Goal: Task Accomplishment & Management: Complete application form

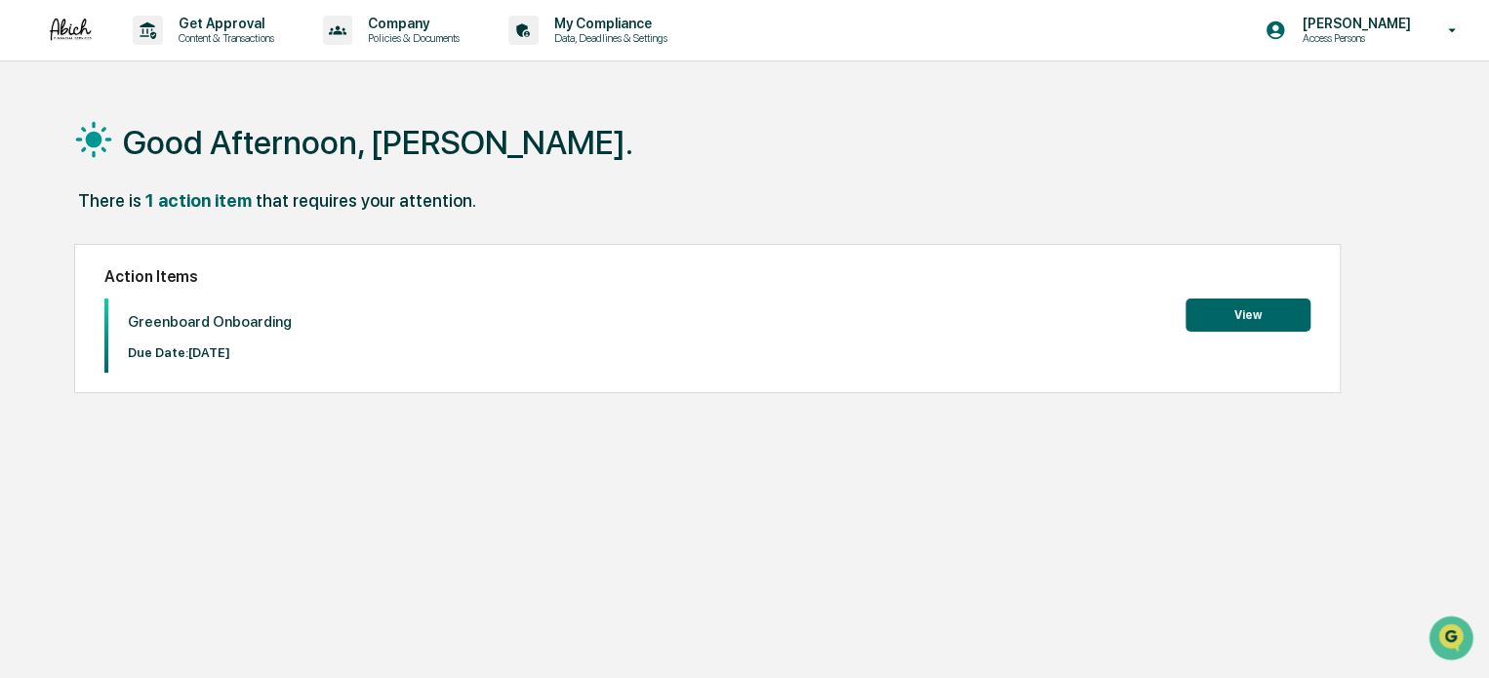
click at [1261, 319] on button "View" at bounding box center [1248, 315] width 125 height 33
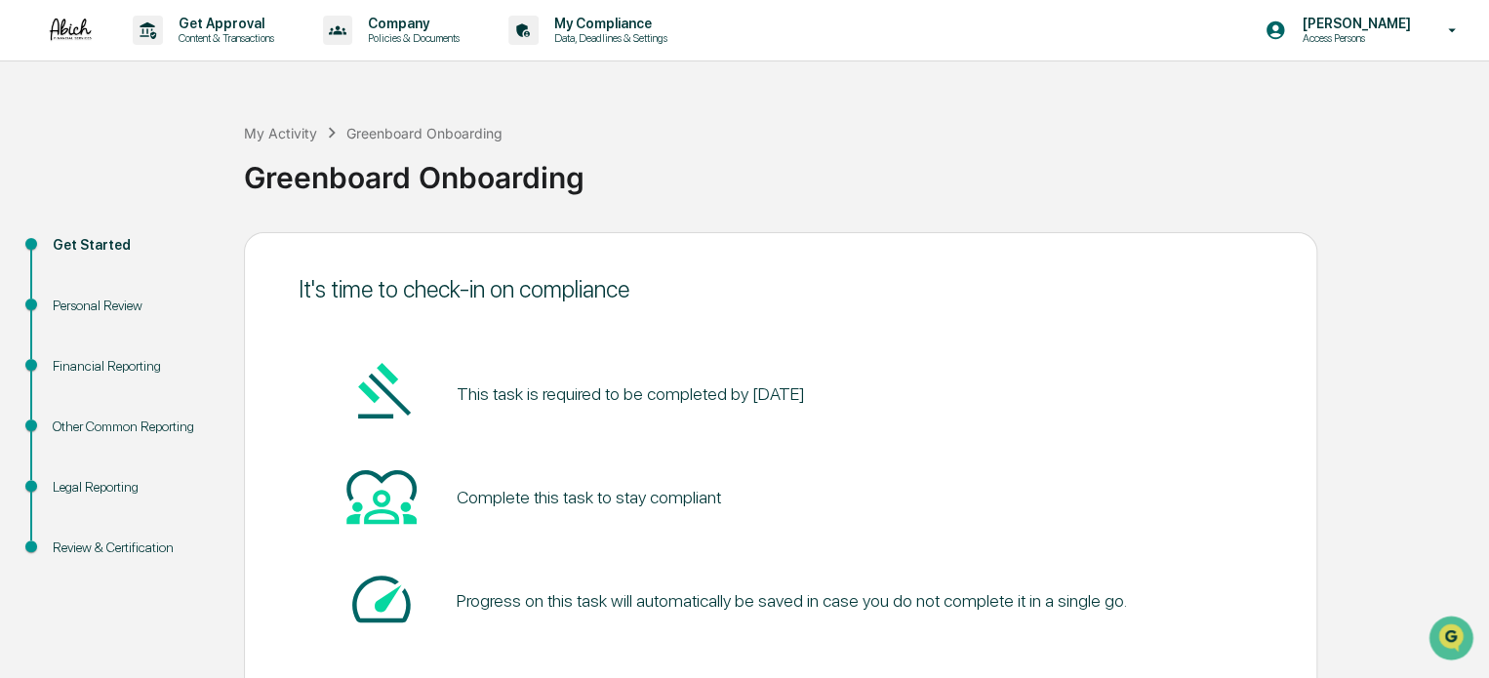
scroll to position [106, 0]
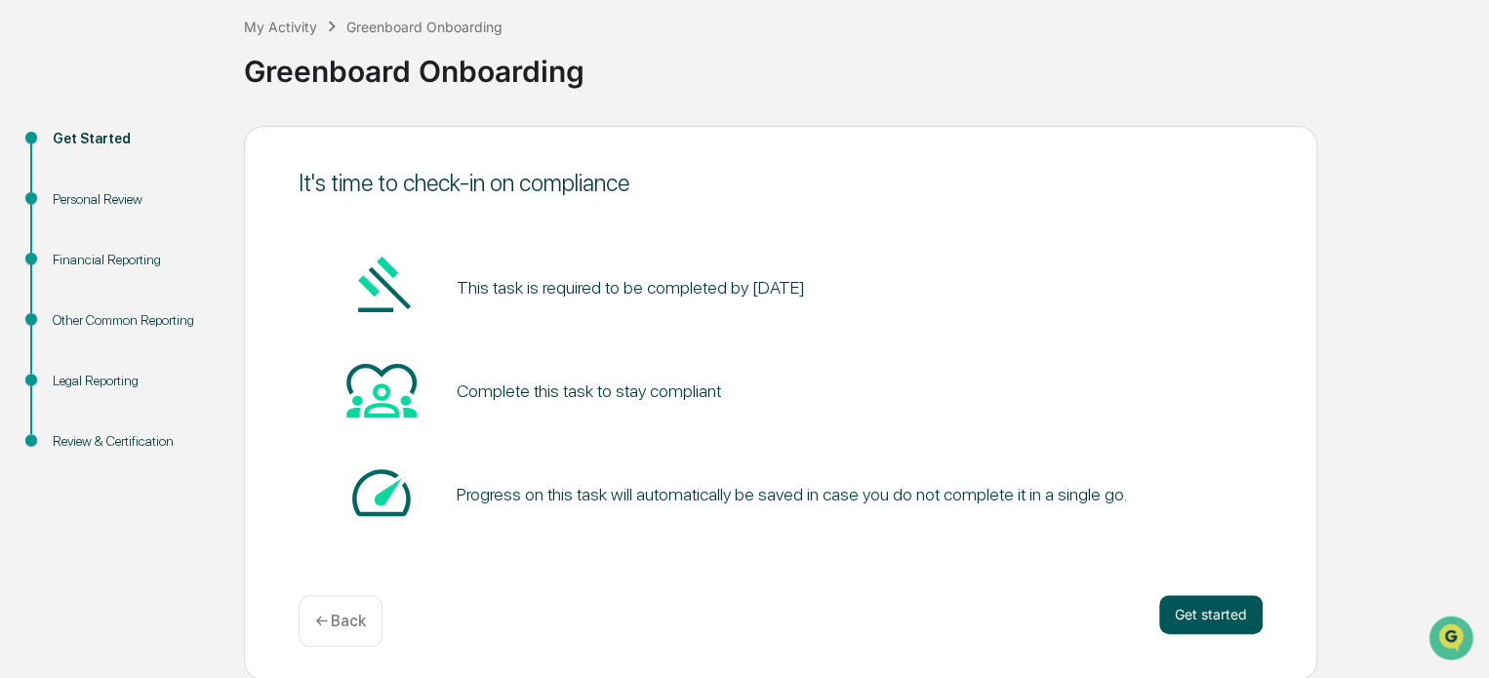
click at [1221, 604] on button "Get started" at bounding box center [1211, 614] width 103 height 39
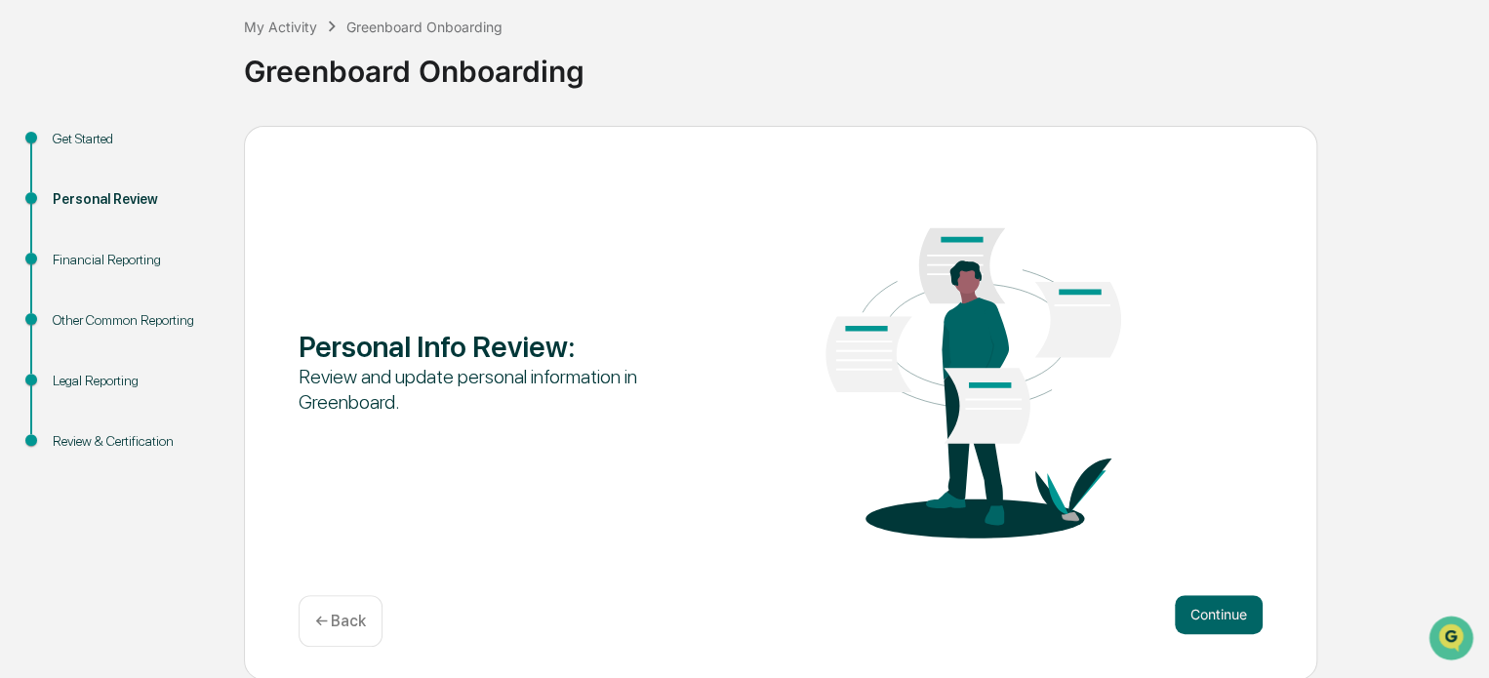
click at [1221, 604] on button "Continue" at bounding box center [1219, 614] width 88 height 39
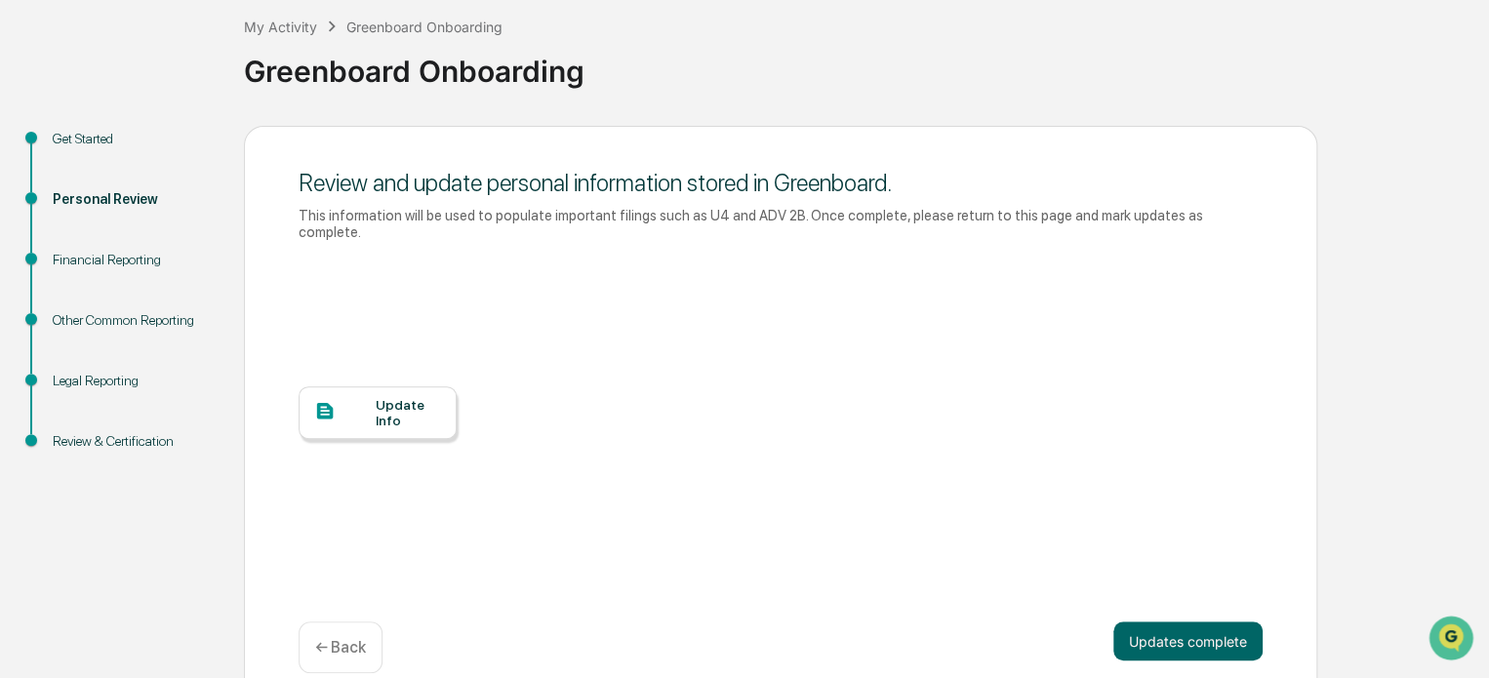
click at [410, 397] on div "Update Info" at bounding box center [408, 412] width 65 height 31
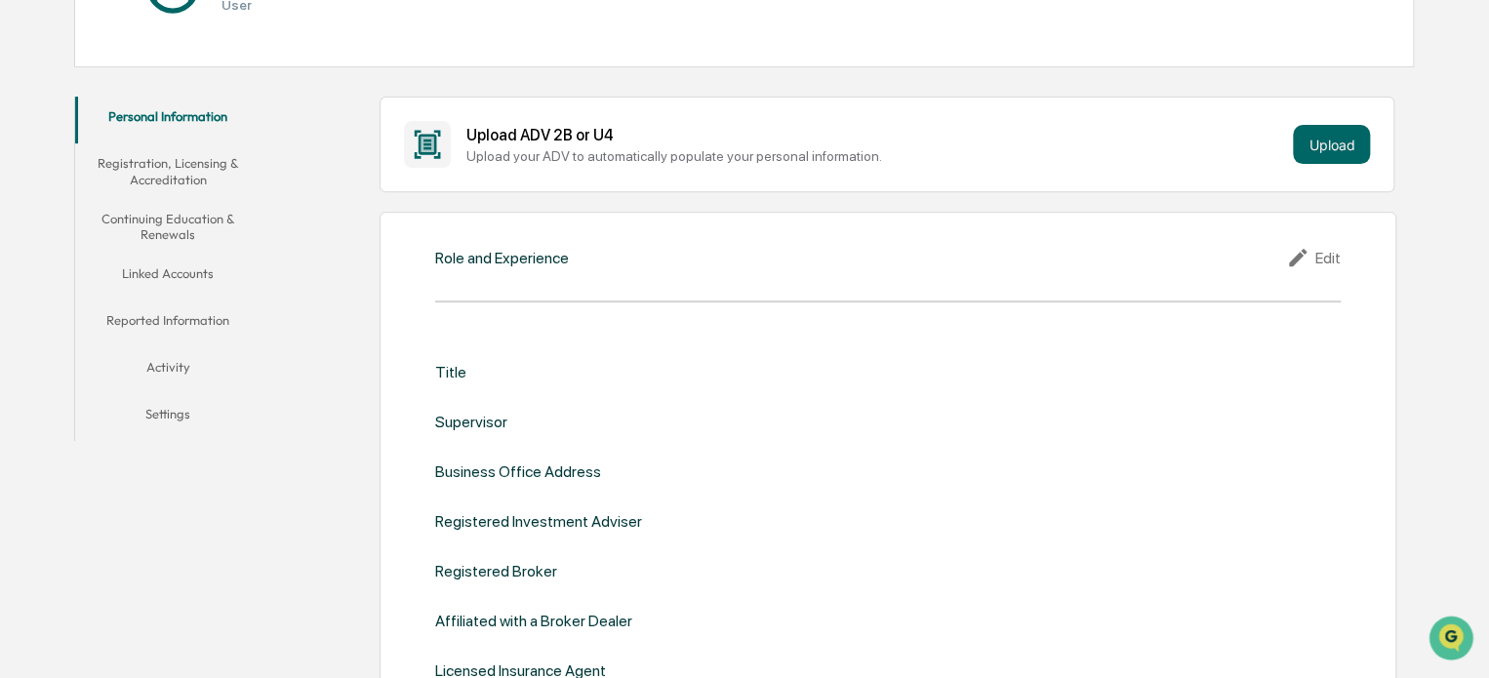
scroll to position [285, 0]
click at [1332, 266] on div "Edit" at bounding box center [1313, 256] width 55 height 23
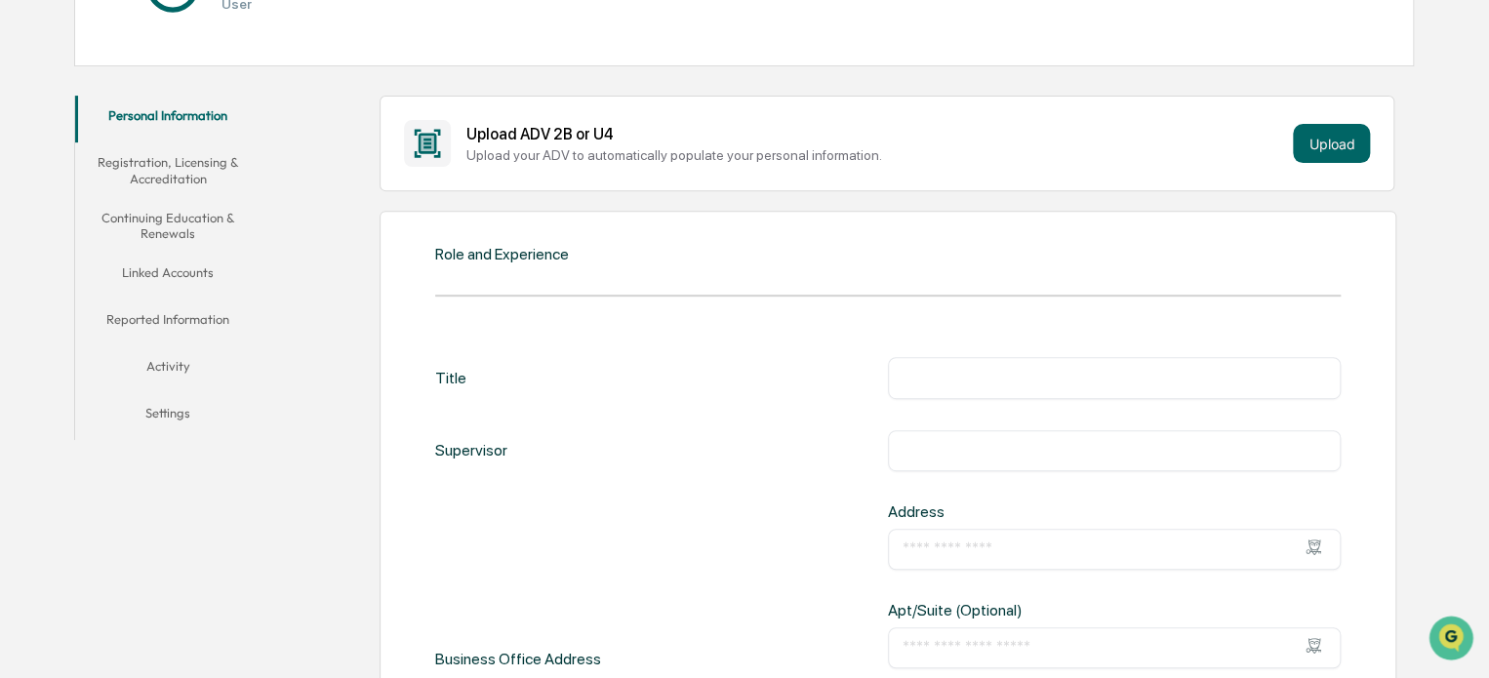
scroll to position [371, 0]
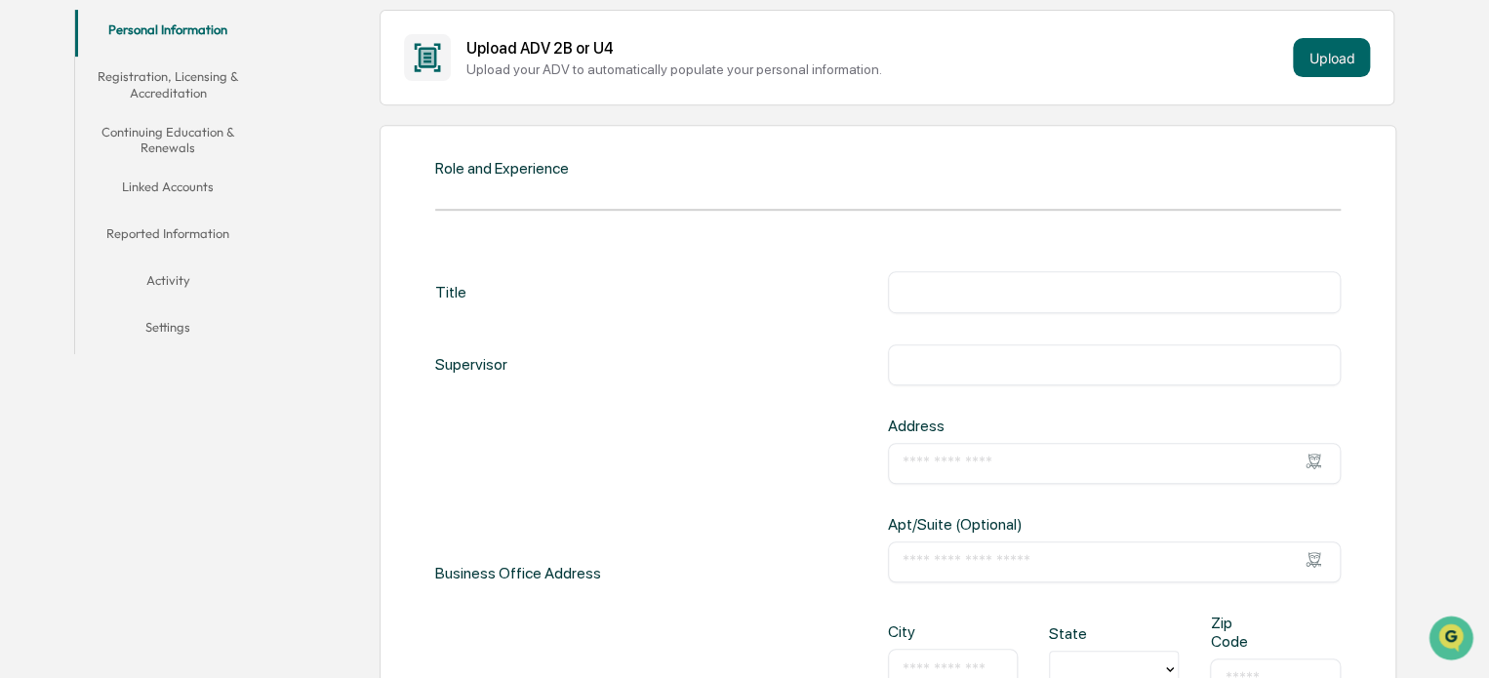
click at [917, 294] on input "text" at bounding box center [1115, 292] width 424 height 20
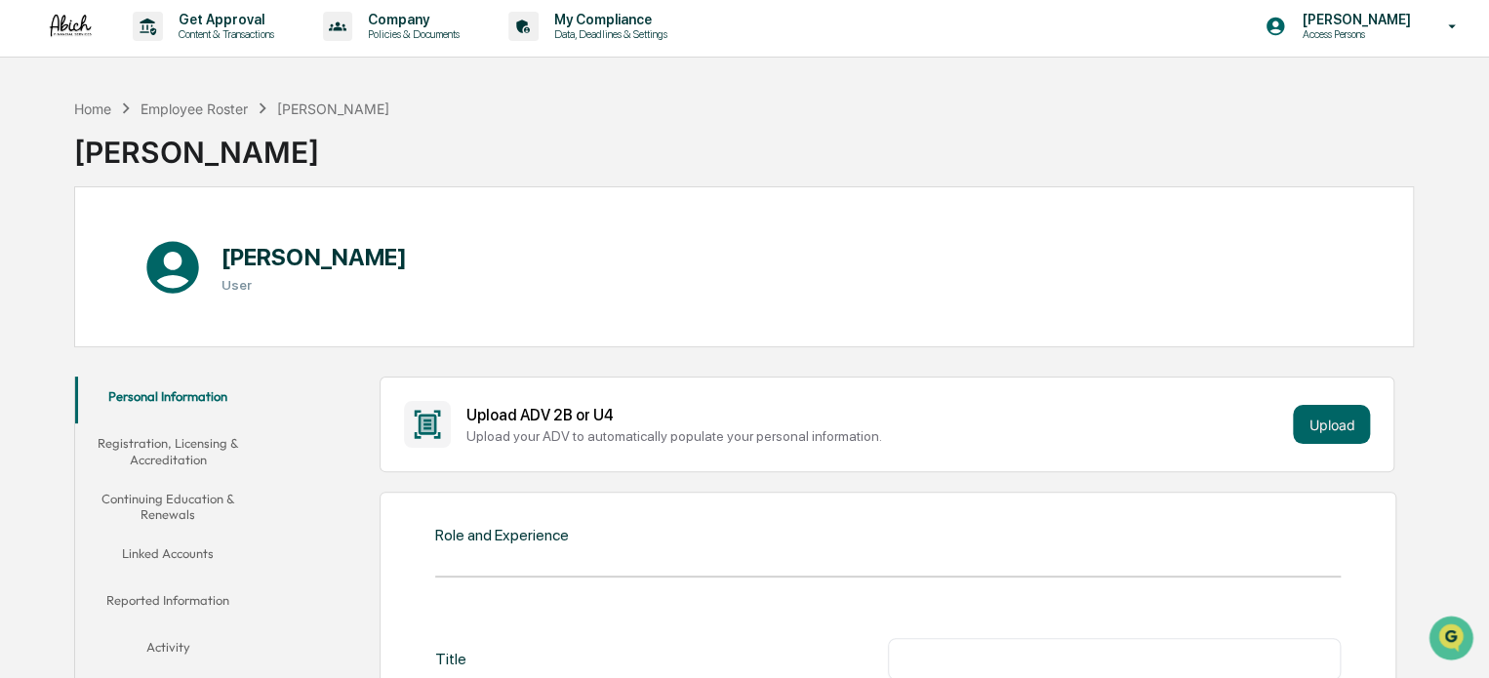
scroll to position [0, 0]
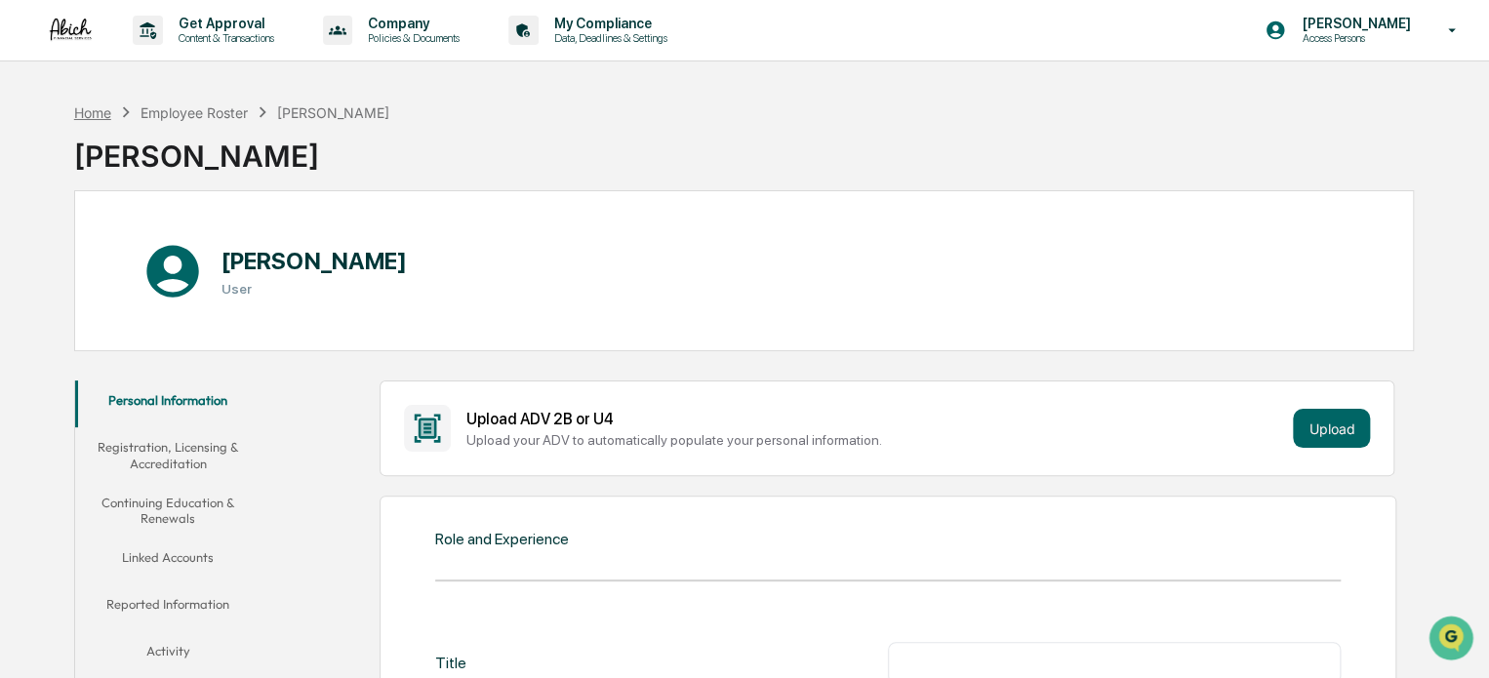
click at [96, 112] on div "Home" at bounding box center [92, 112] width 37 height 17
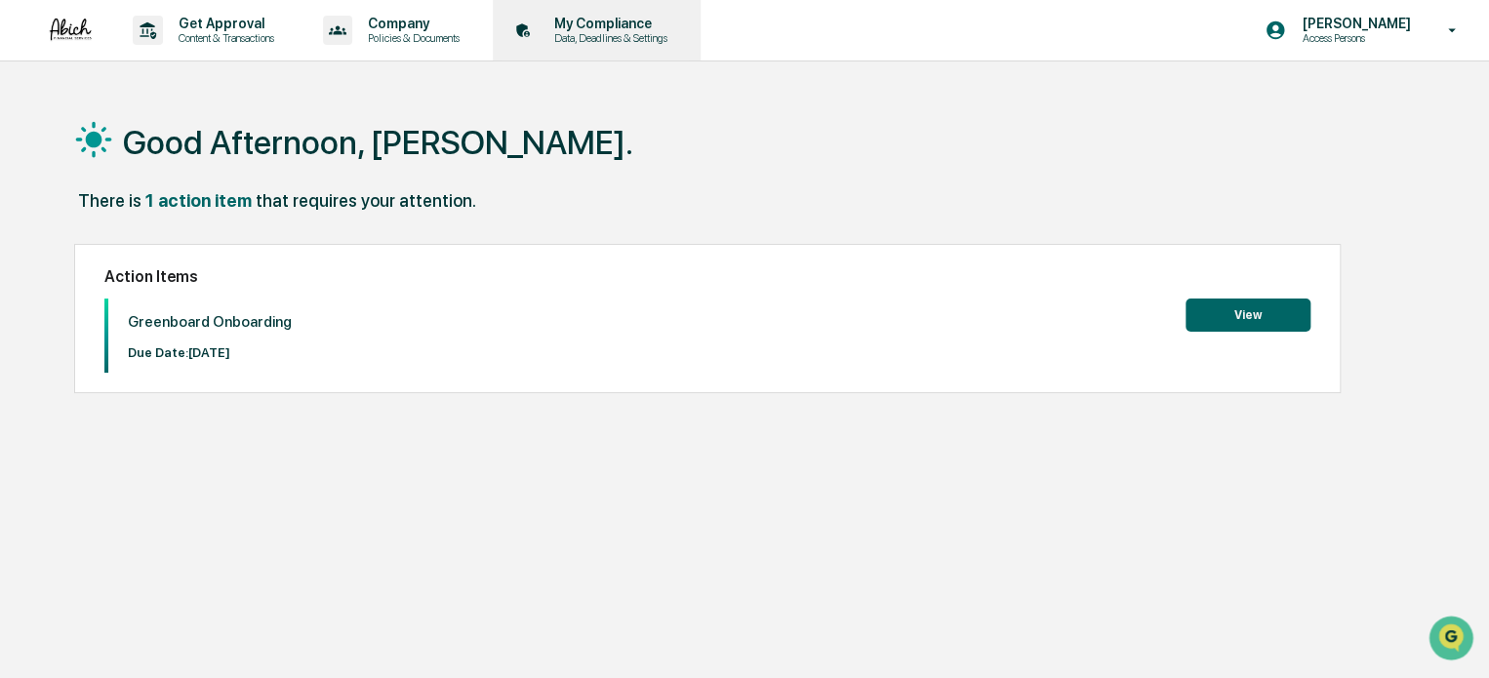
click at [609, 34] on p "Data, Deadlines & Settings" at bounding box center [608, 38] width 139 height 14
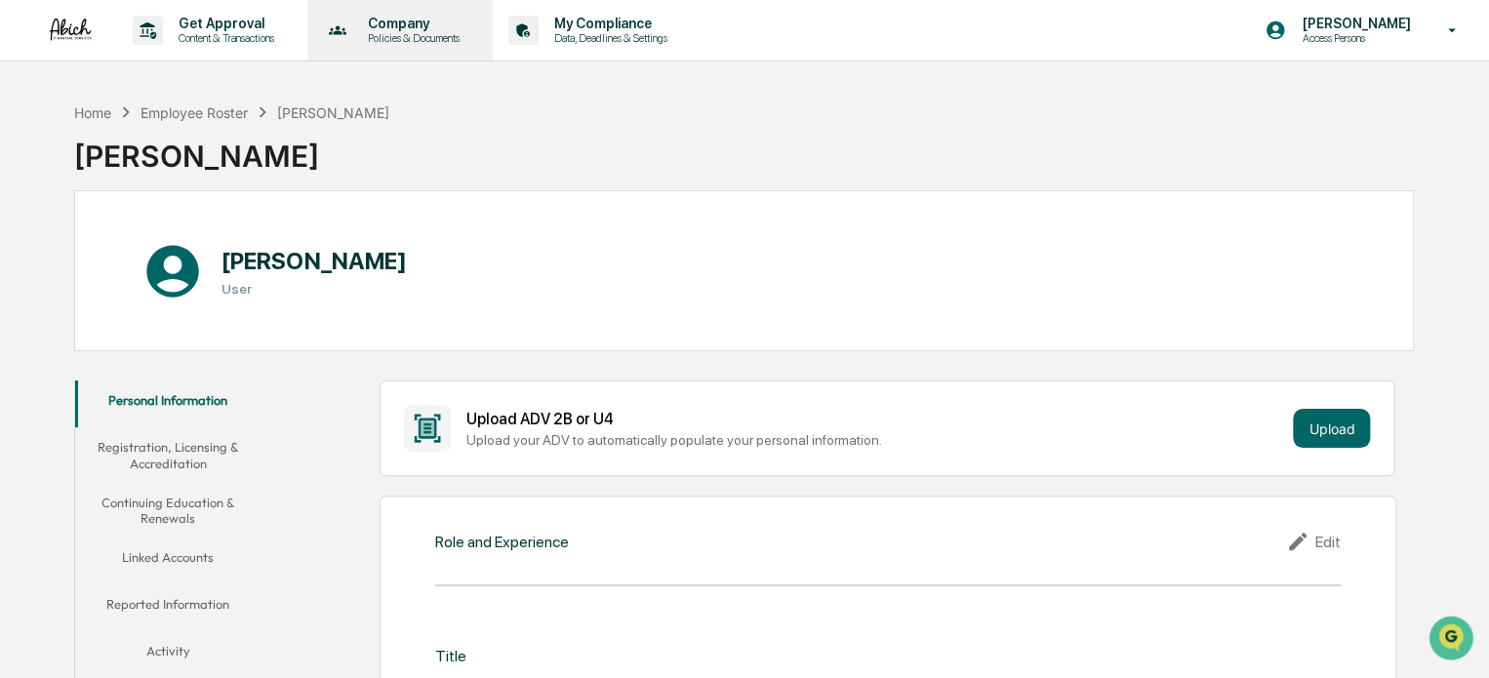
click at [371, 47] on div "Company Policies & Documents" at bounding box center [398, 30] width 167 height 61
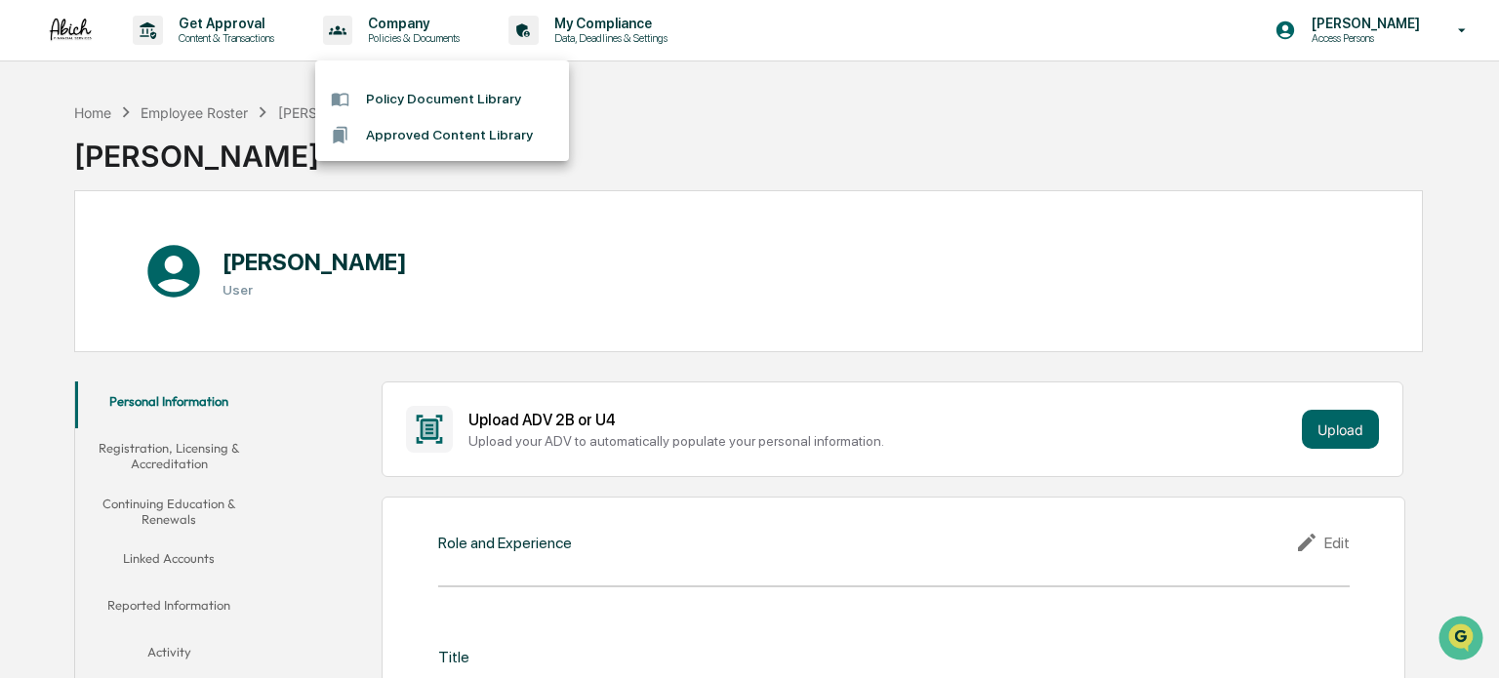
click at [258, 20] on div at bounding box center [749, 339] width 1499 height 678
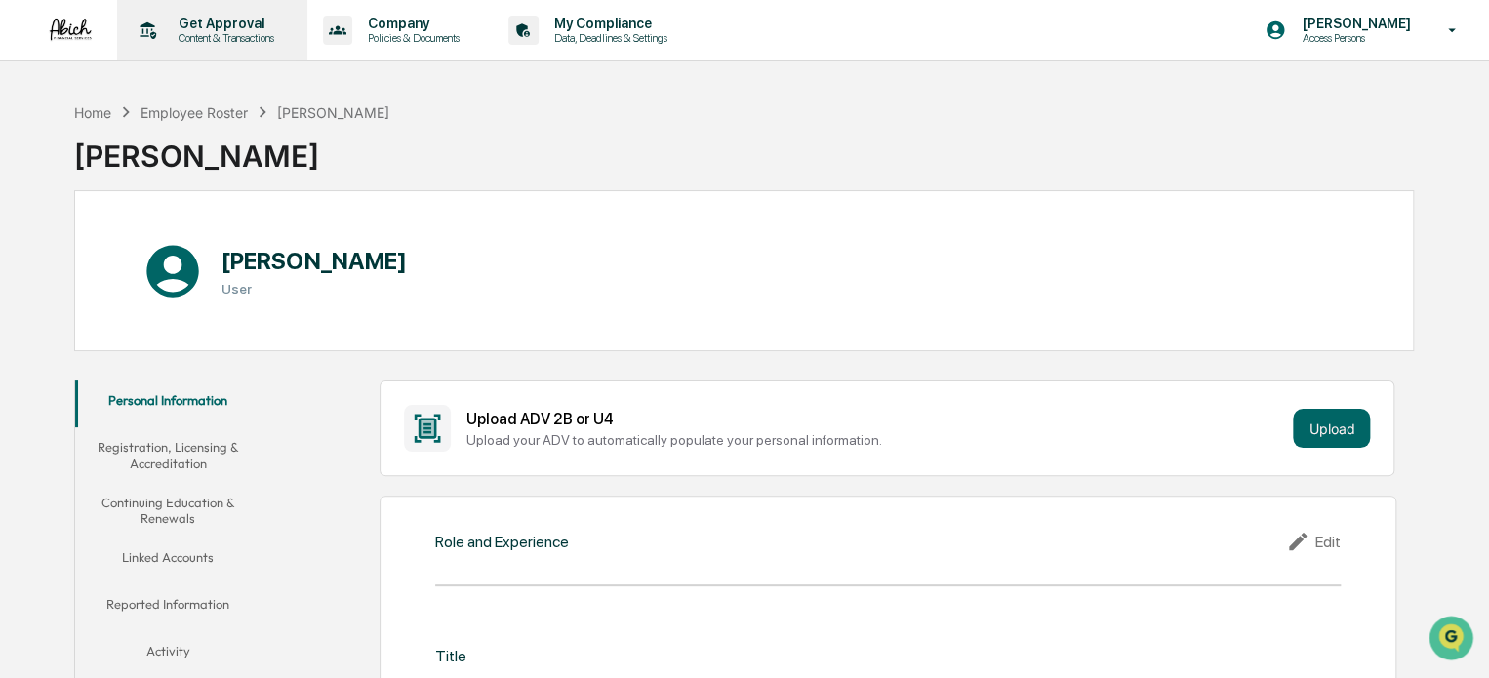
click at [227, 26] on p "Get Approval" at bounding box center [223, 24] width 121 height 16
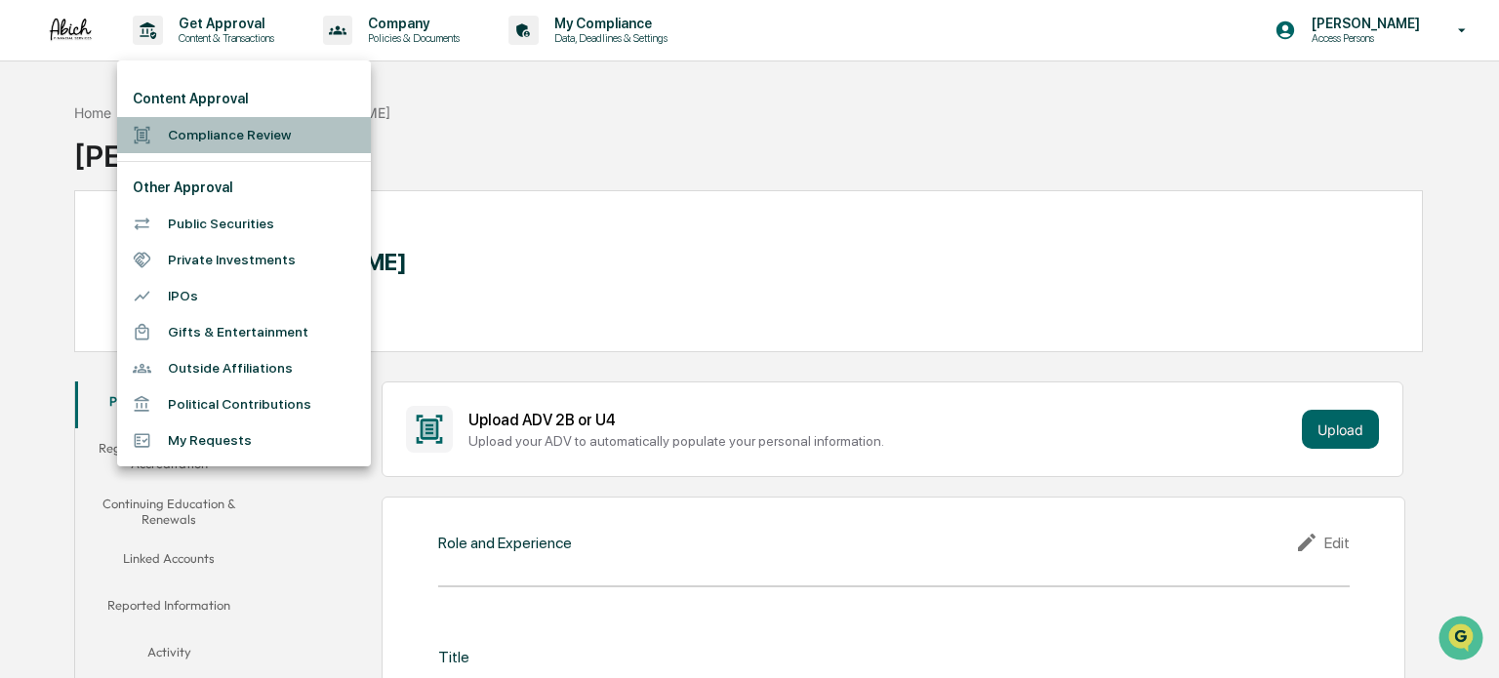
click at [248, 133] on li "Compliance Review" at bounding box center [244, 135] width 254 height 36
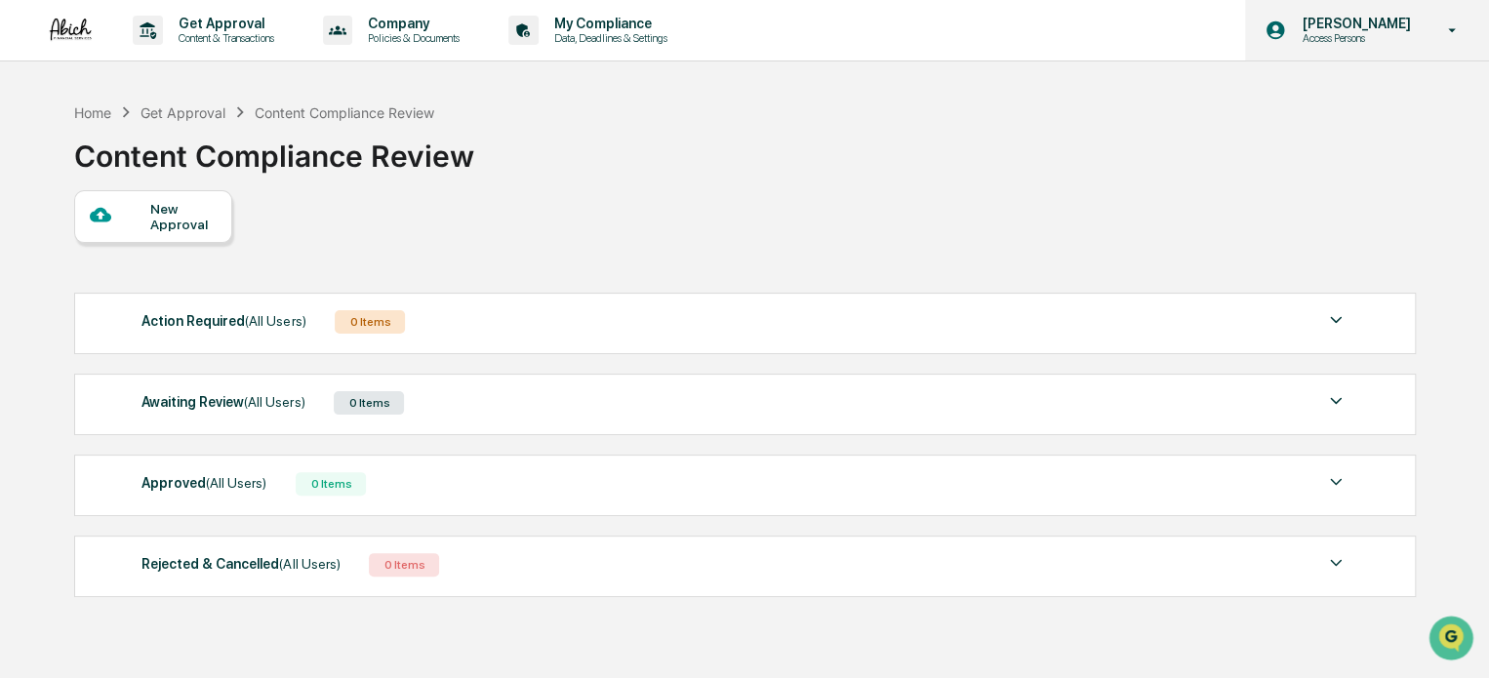
click at [1380, 42] on p "Access Persons" at bounding box center [1353, 38] width 134 height 14
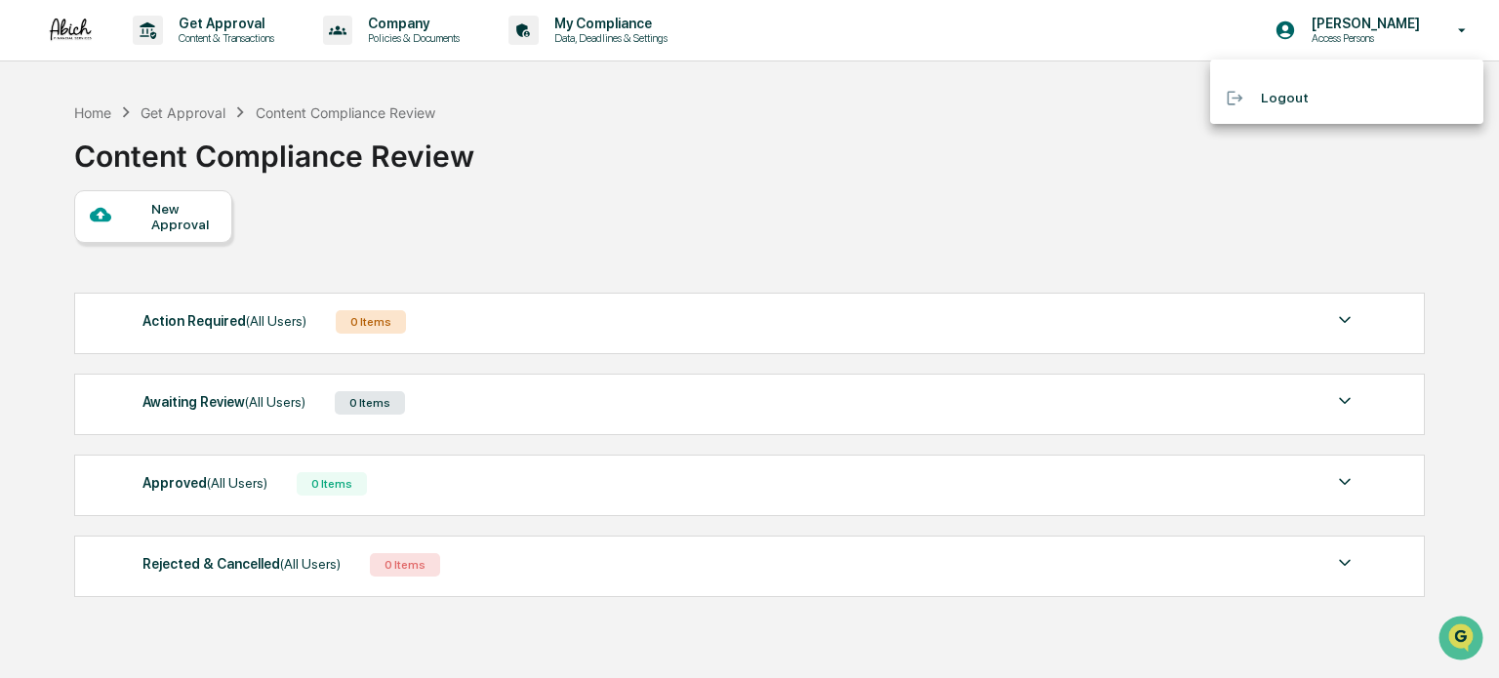
click at [796, 200] on div at bounding box center [749, 339] width 1499 height 678
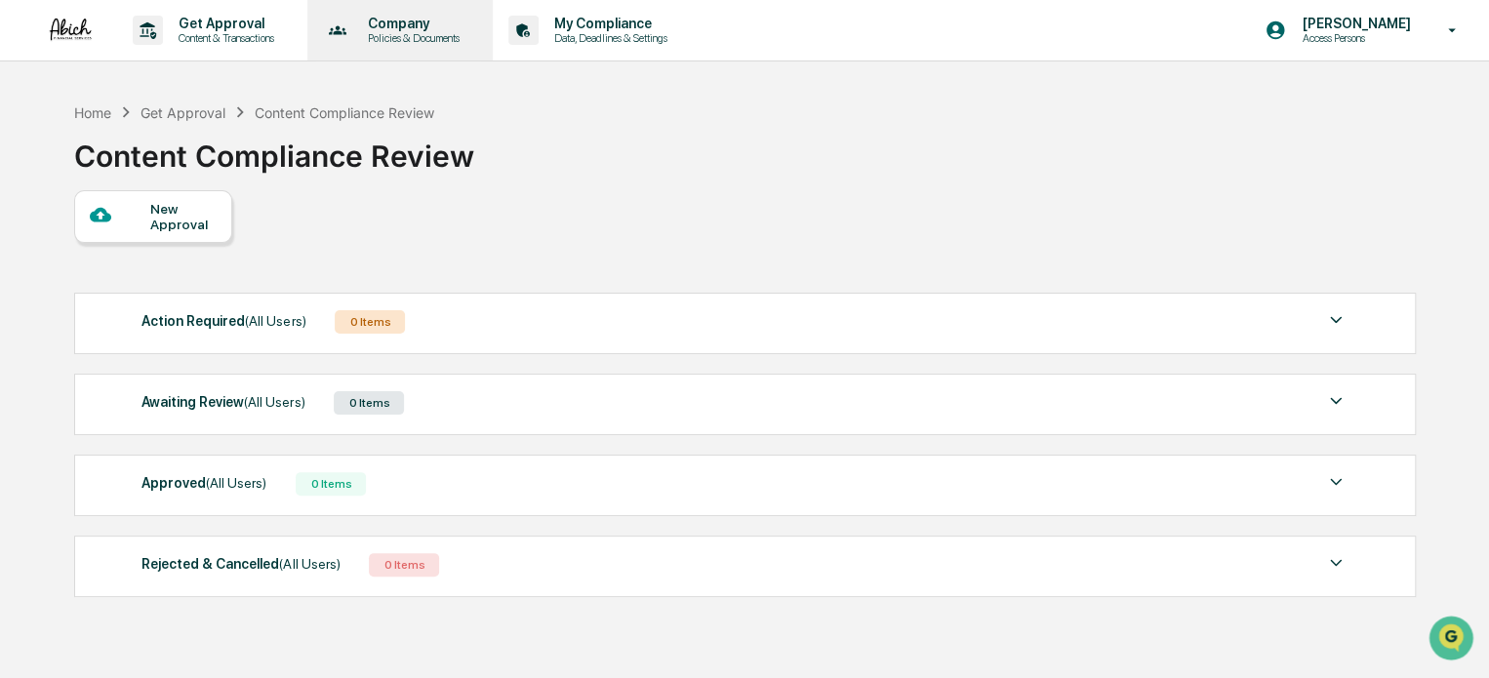
click at [374, 35] on p "Policies & Documents" at bounding box center [410, 38] width 117 height 14
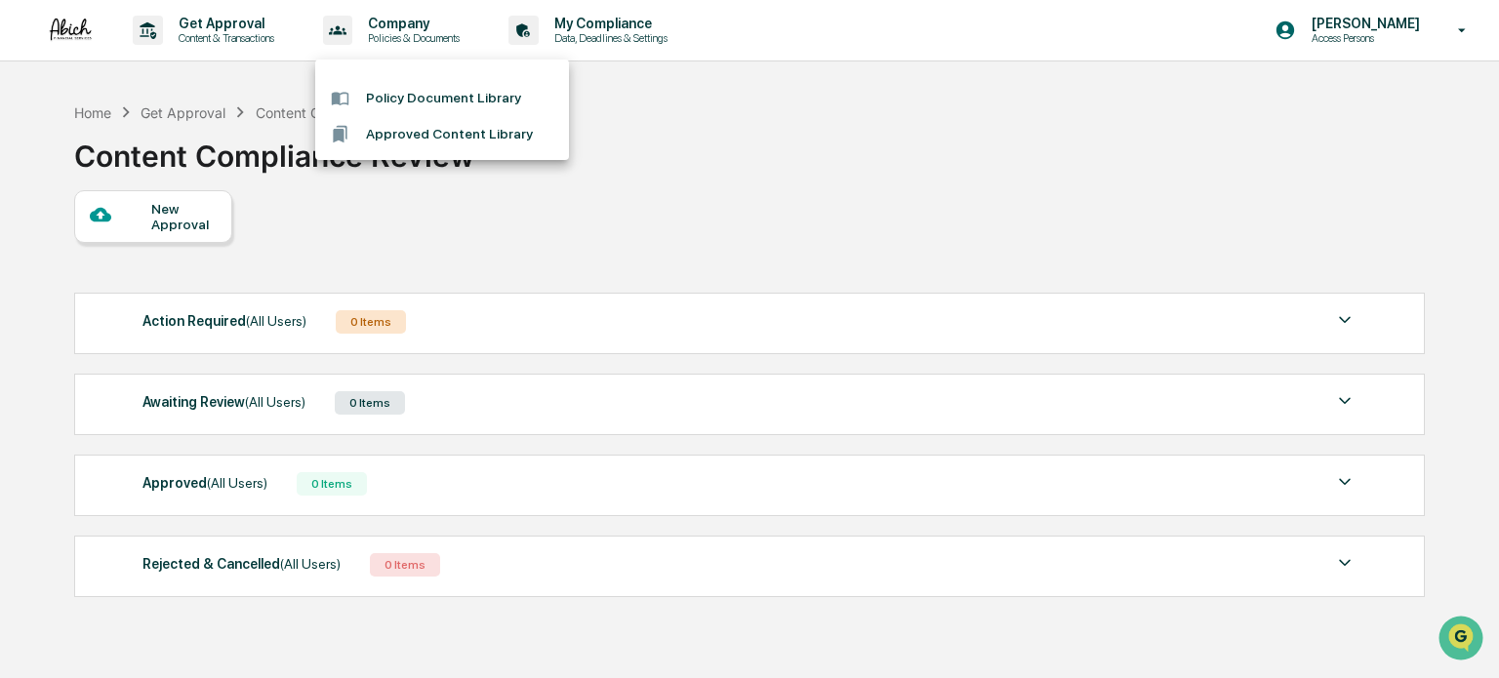
click at [230, 35] on div at bounding box center [749, 339] width 1499 height 678
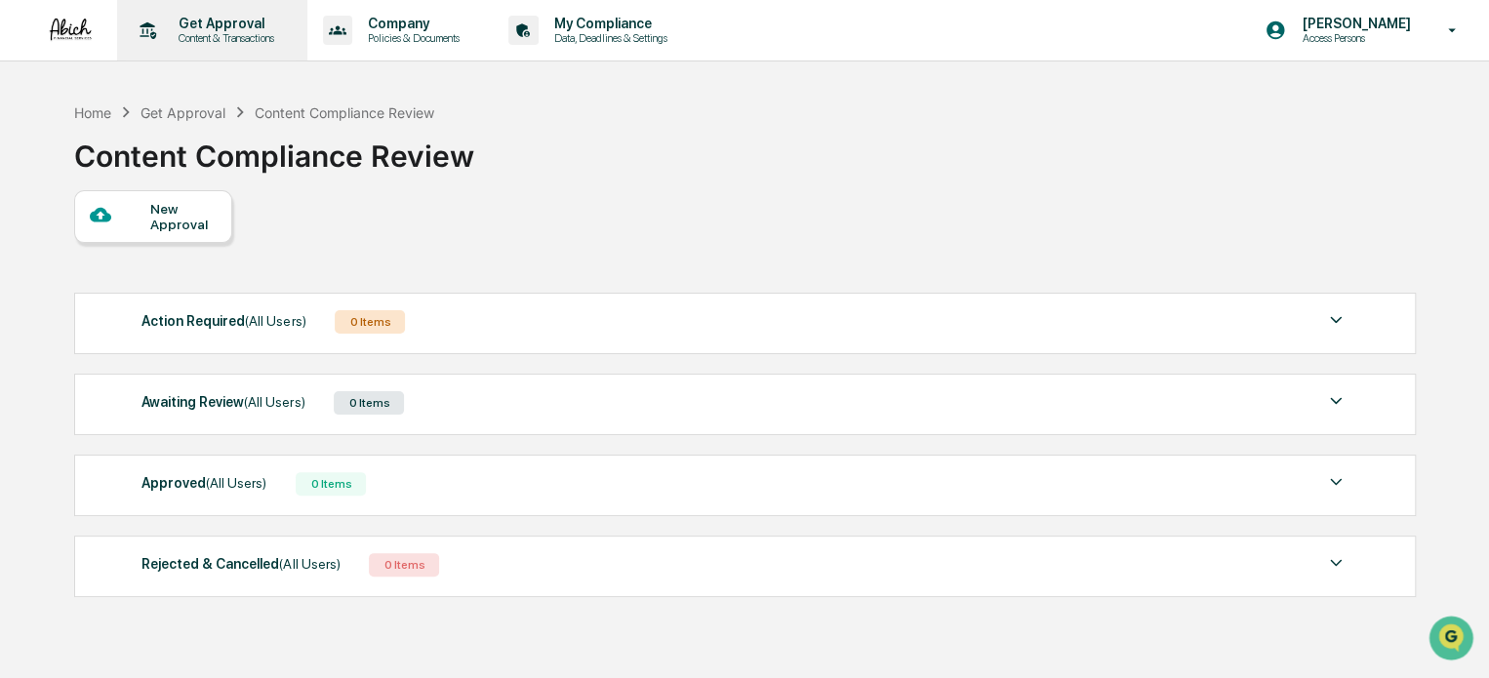
click at [215, 17] on p "Get Approval" at bounding box center [223, 24] width 121 height 16
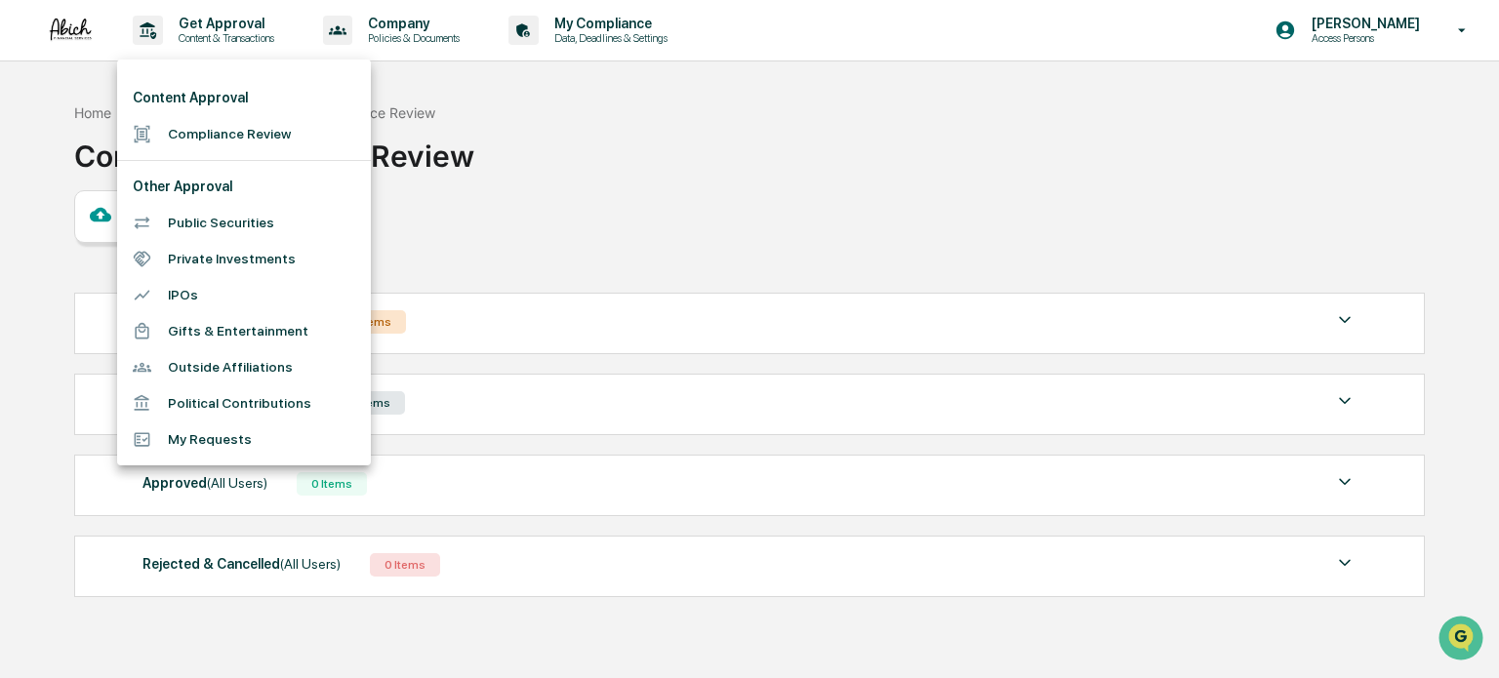
click at [613, 173] on div at bounding box center [749, 339] width 1499 height 678
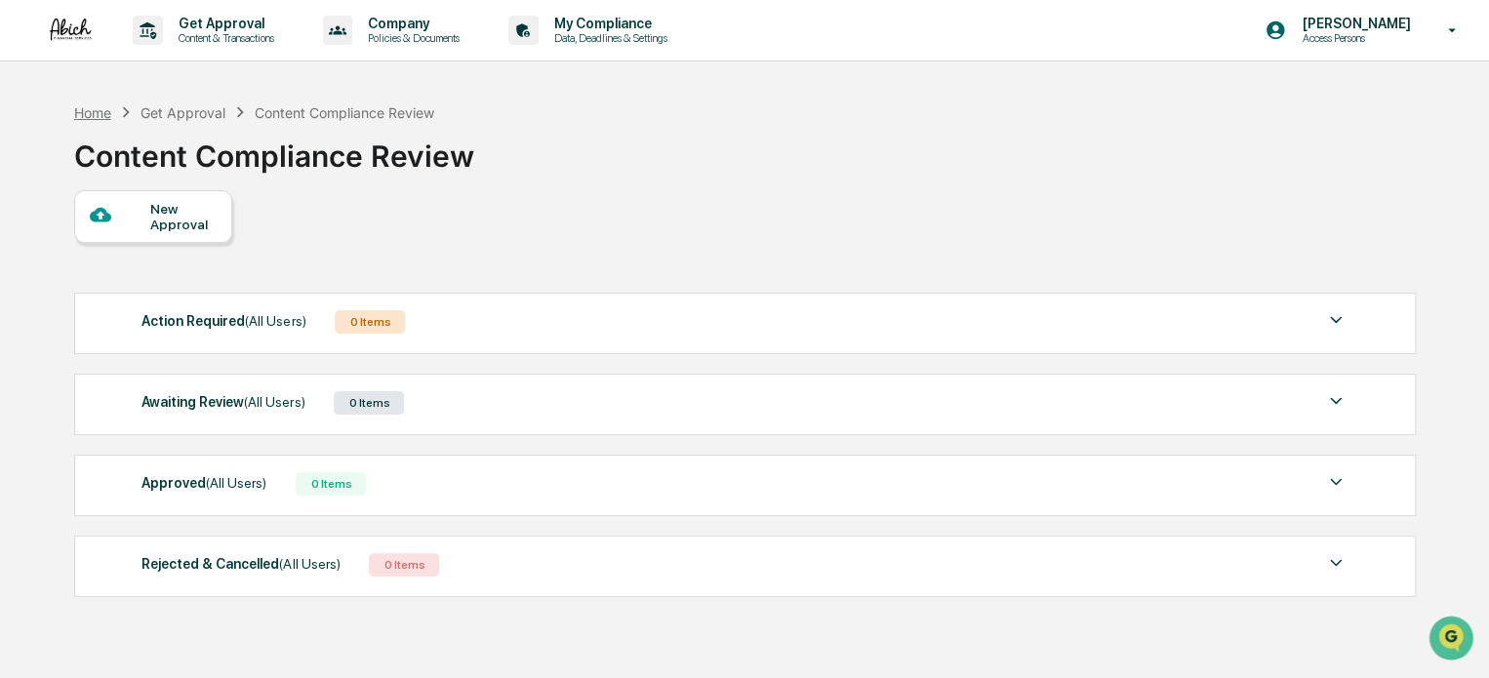
click at [87, 113] on div "Home" at bounding box center [92, 112] width 37 height 17
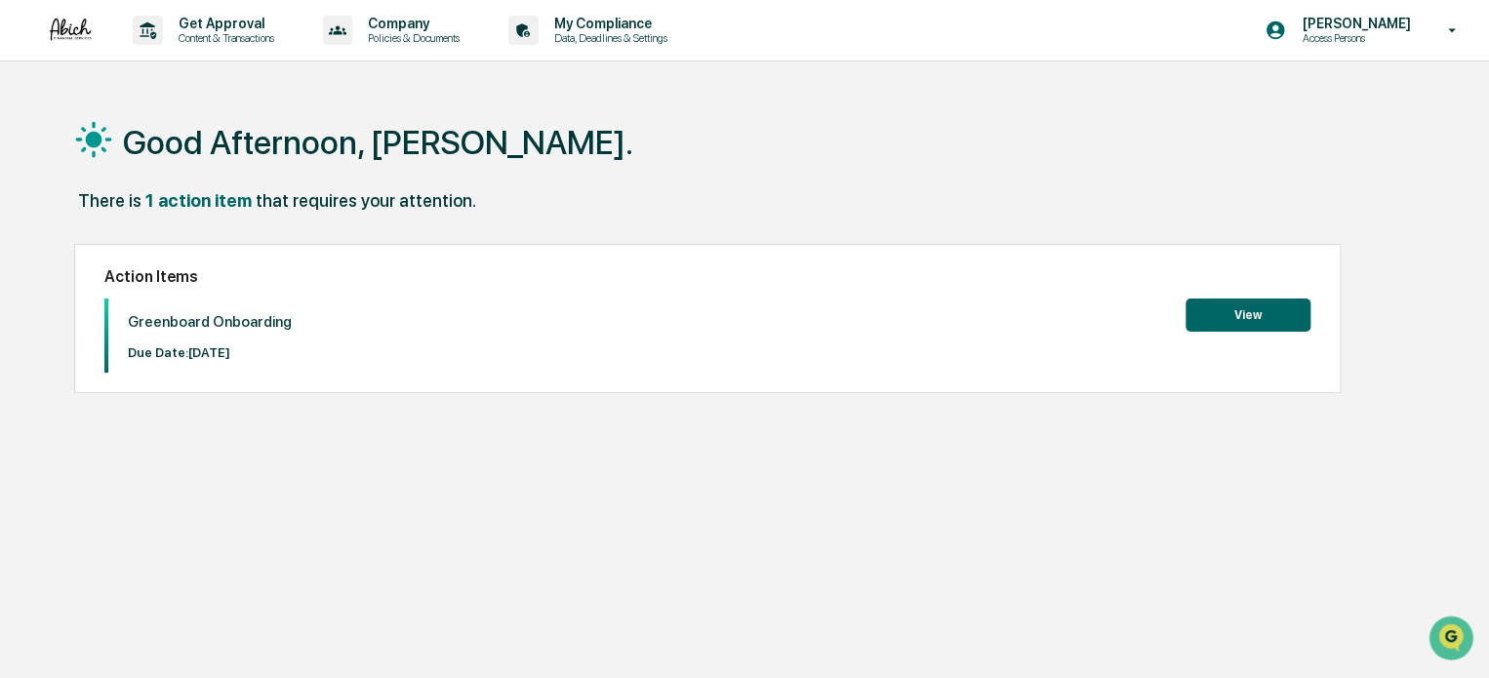
click at [1261, 306] on button "View" at bounding box center [1248, 315] width 125 height 33
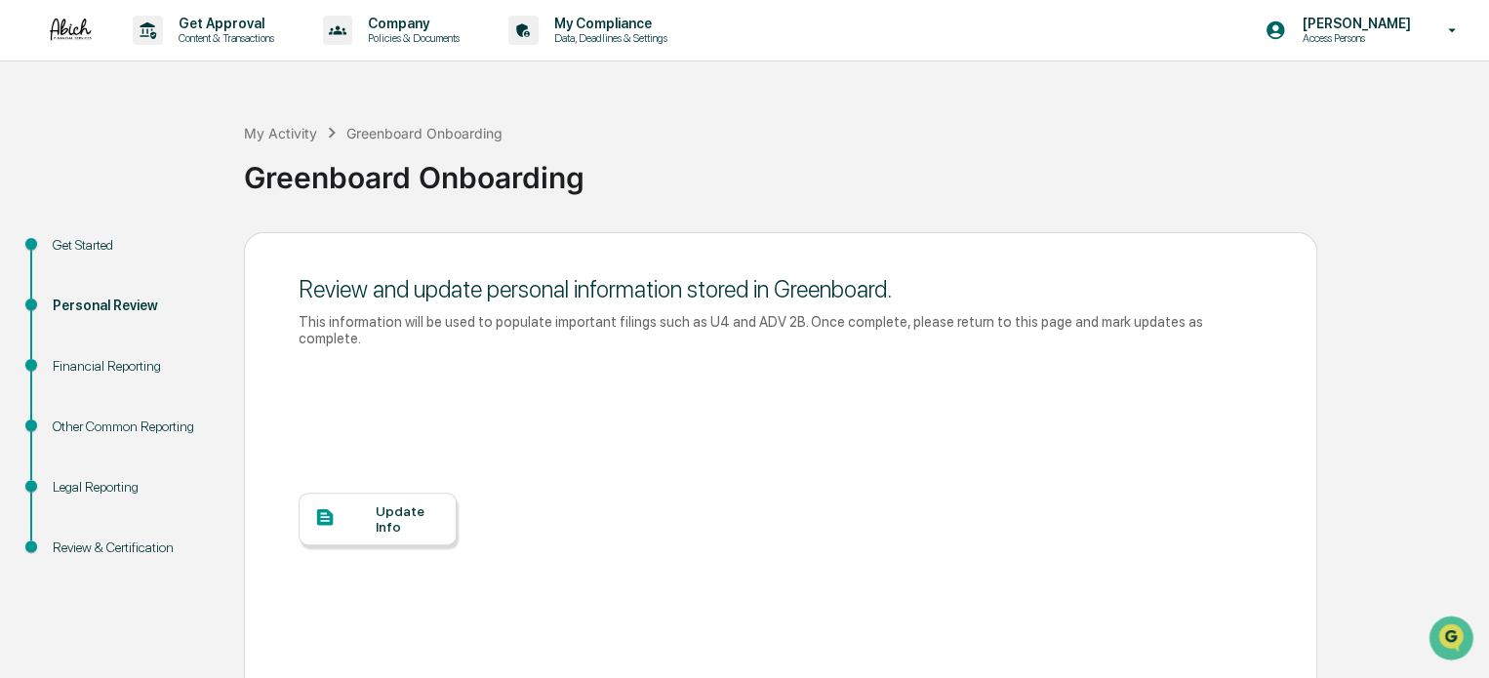
click at [429, 510] on div "Update Info" at bounding box center [408, 519] width 65 height 31
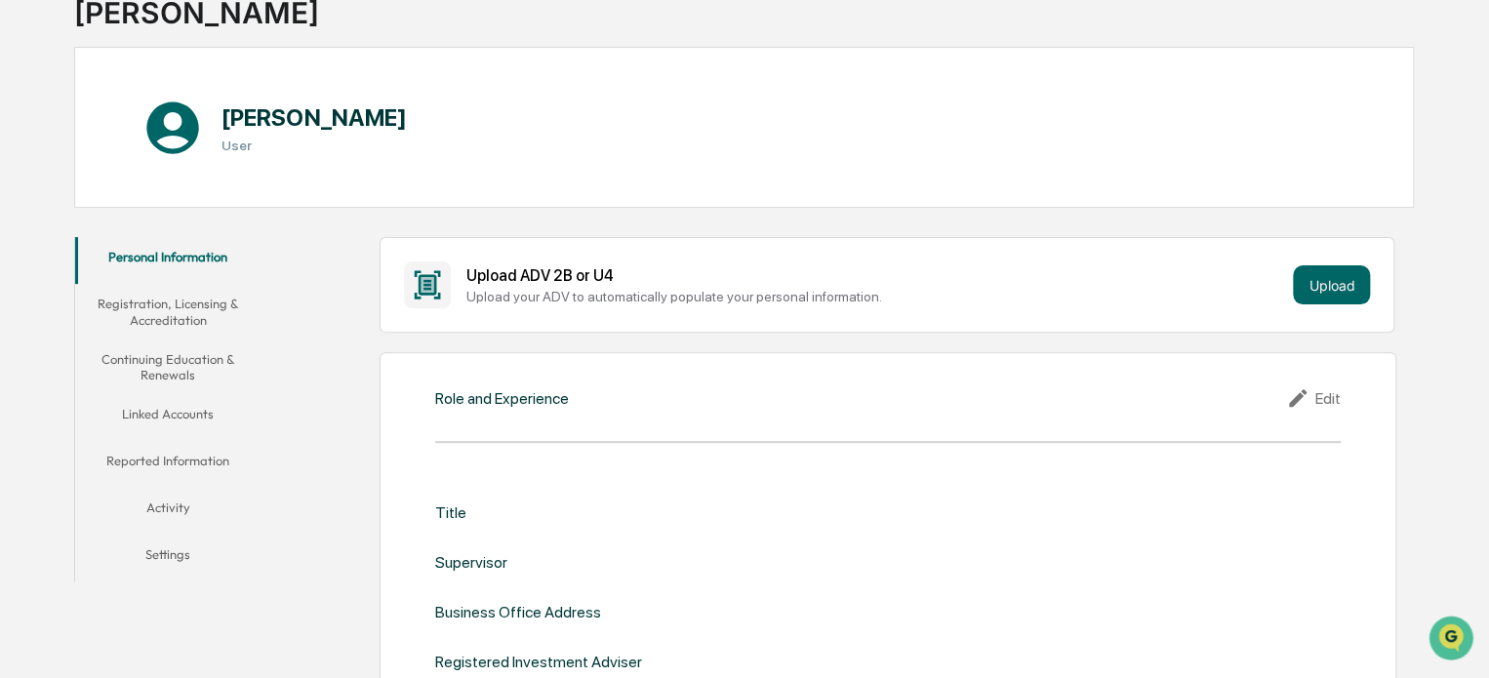
scroll to position [144, 0]
click at [1335, 393] on div "Edit" at bounding box center [1313, 397] width 55 height 23
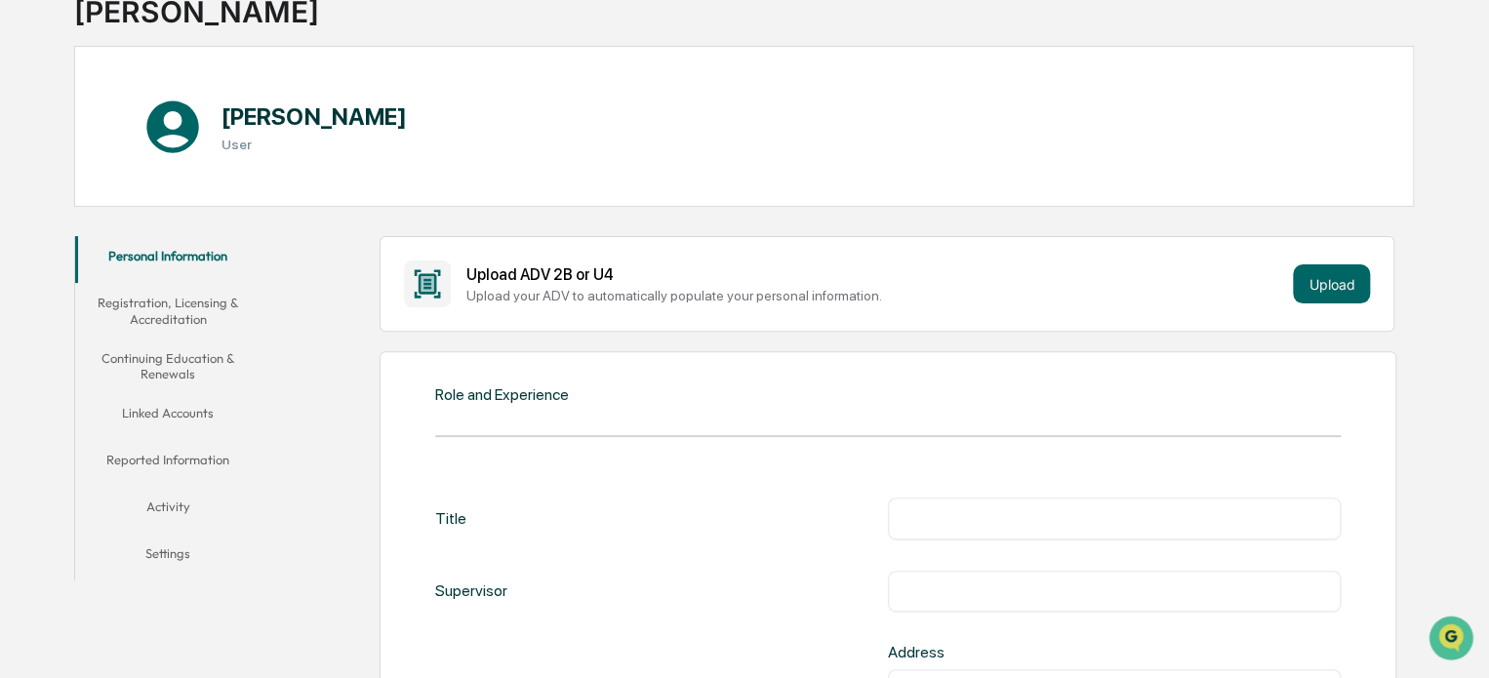
scroll to position [193, 0]
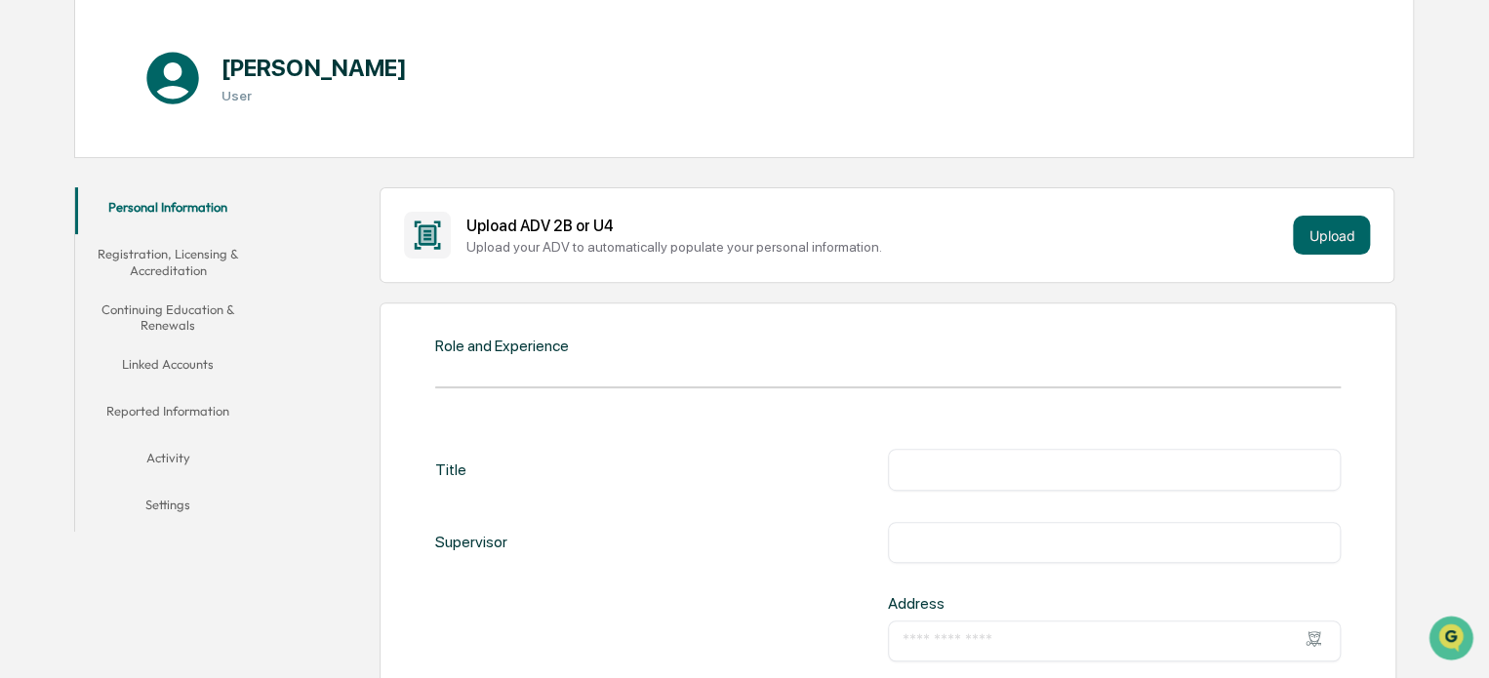
click at [936, 460] on input "text" at bounding box center [1115, 470] width 424 height 20
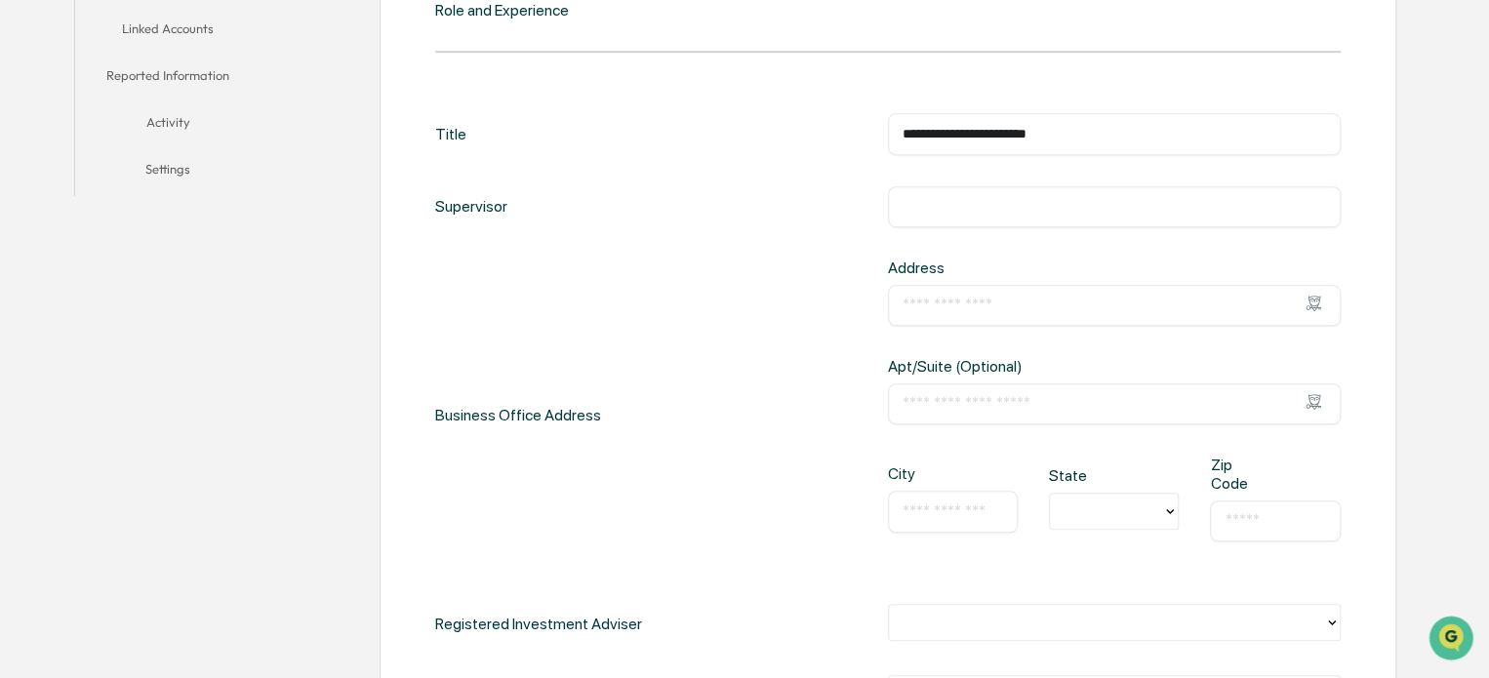
scroll to position [530, 0]
type input "**********"
click at [976, 397] on input "text" at bounding box center [1115, 403] width 424 height 20
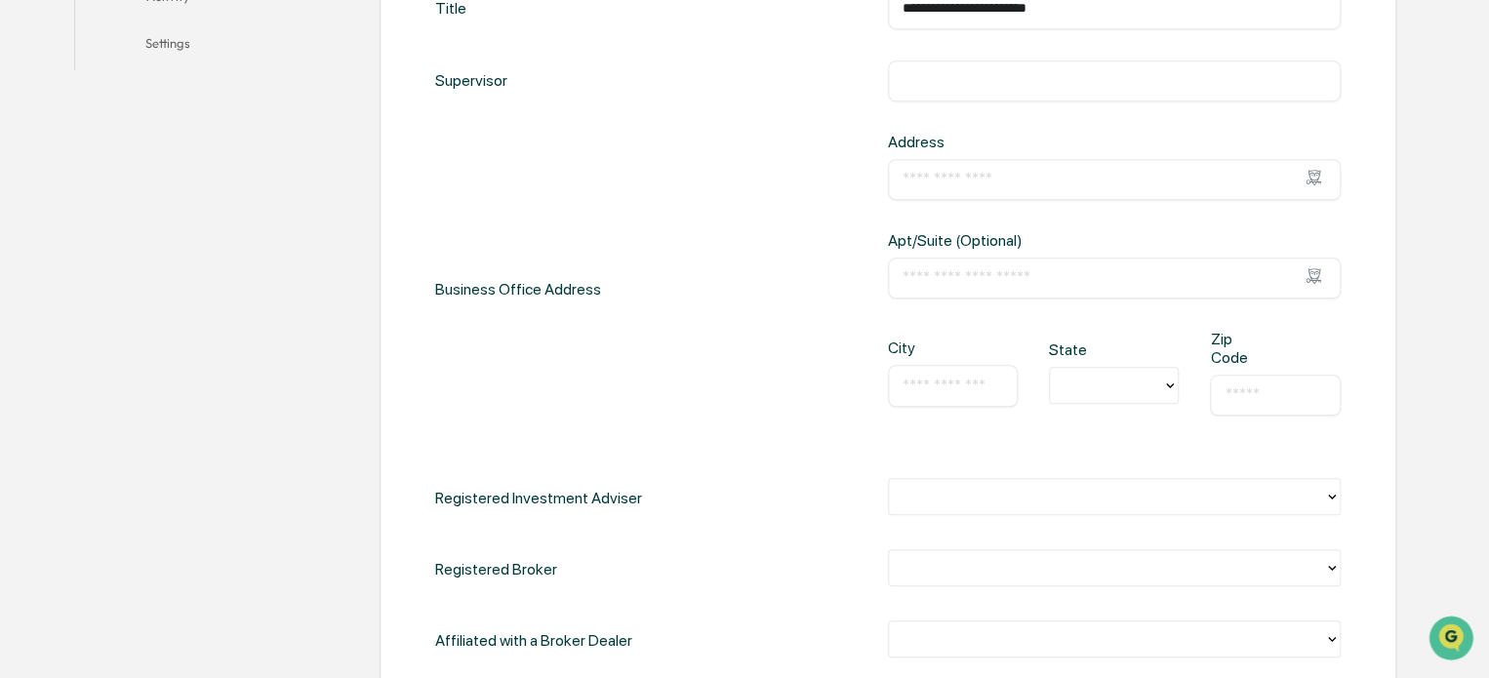
scroll to position [659, 0]
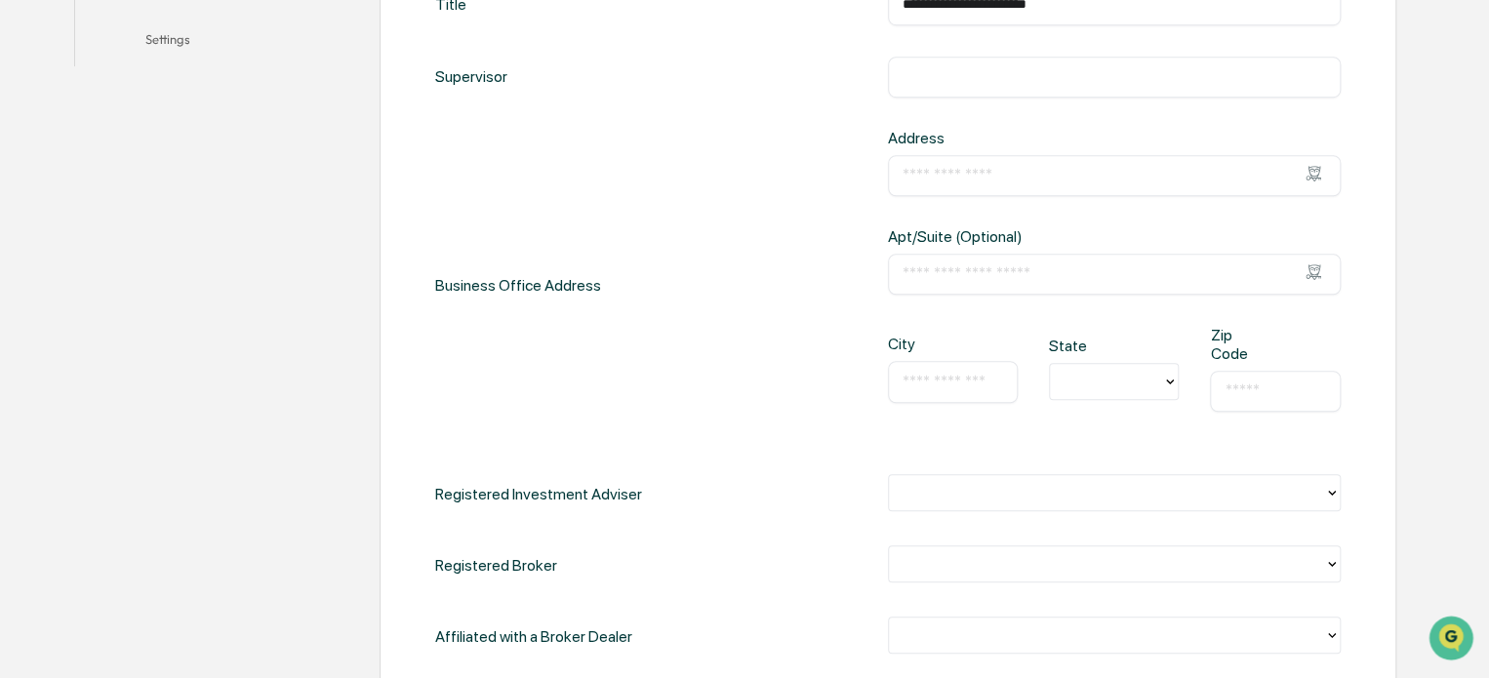
click at [957, 381] on input "text" at bounding box center [953, 382] width 101 height 20
type input "*******"
type input "**"
click at [1257, 384] on input "text" at bounding box center [1275, 392] width 101 height 20
type input "*****"
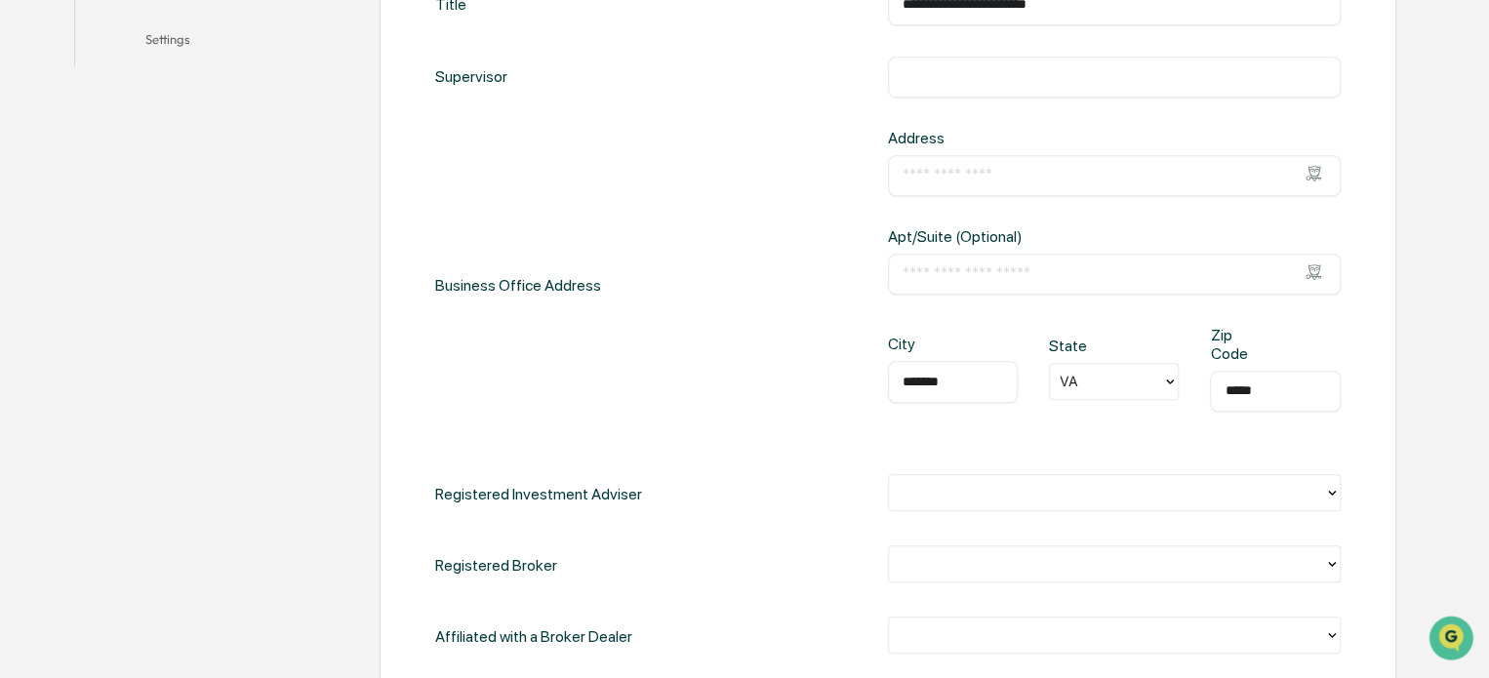
scroll to position [621, 0]
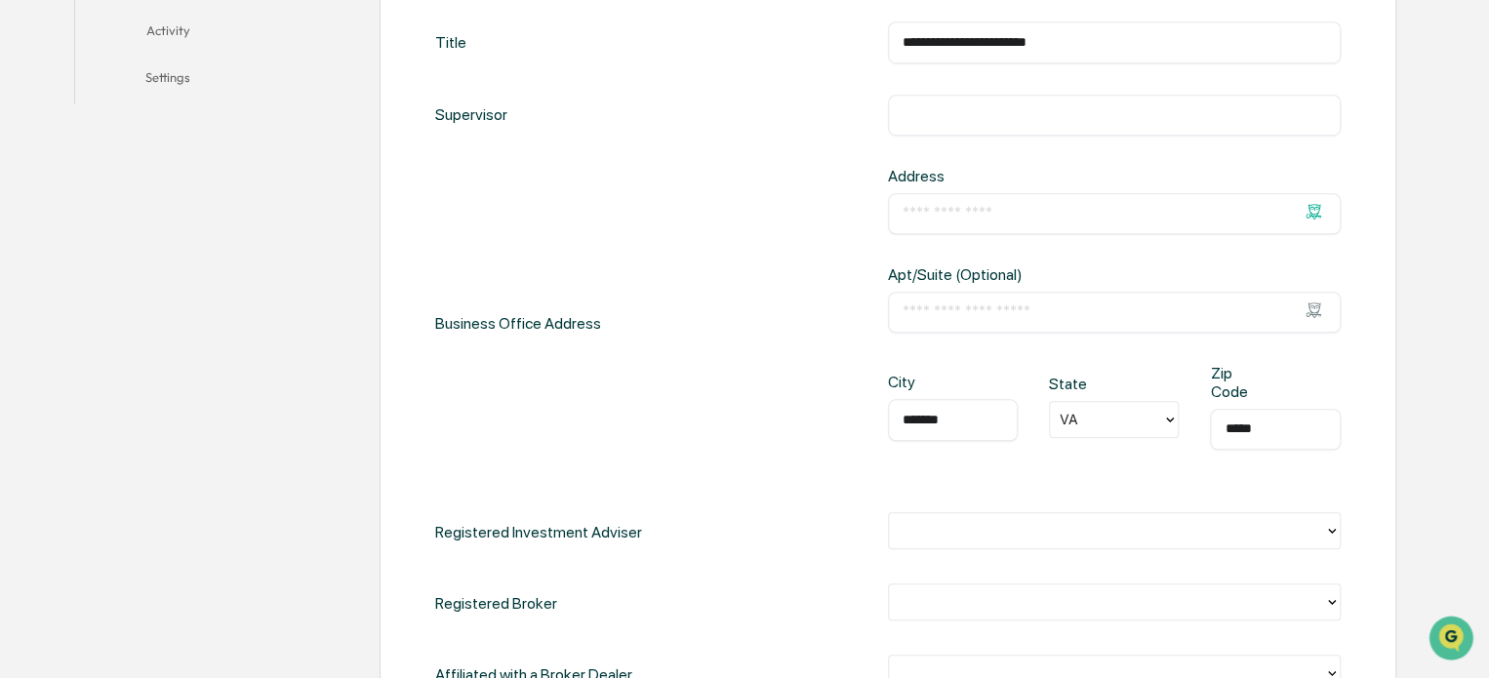
click at [960, 214] on input "text" at bounding box center [1115, 214] width 424 height 20
type input "**********"
type input "***"
click at [757, 456] on div "**********" at bounding box center [888, 324] width 906 height 314
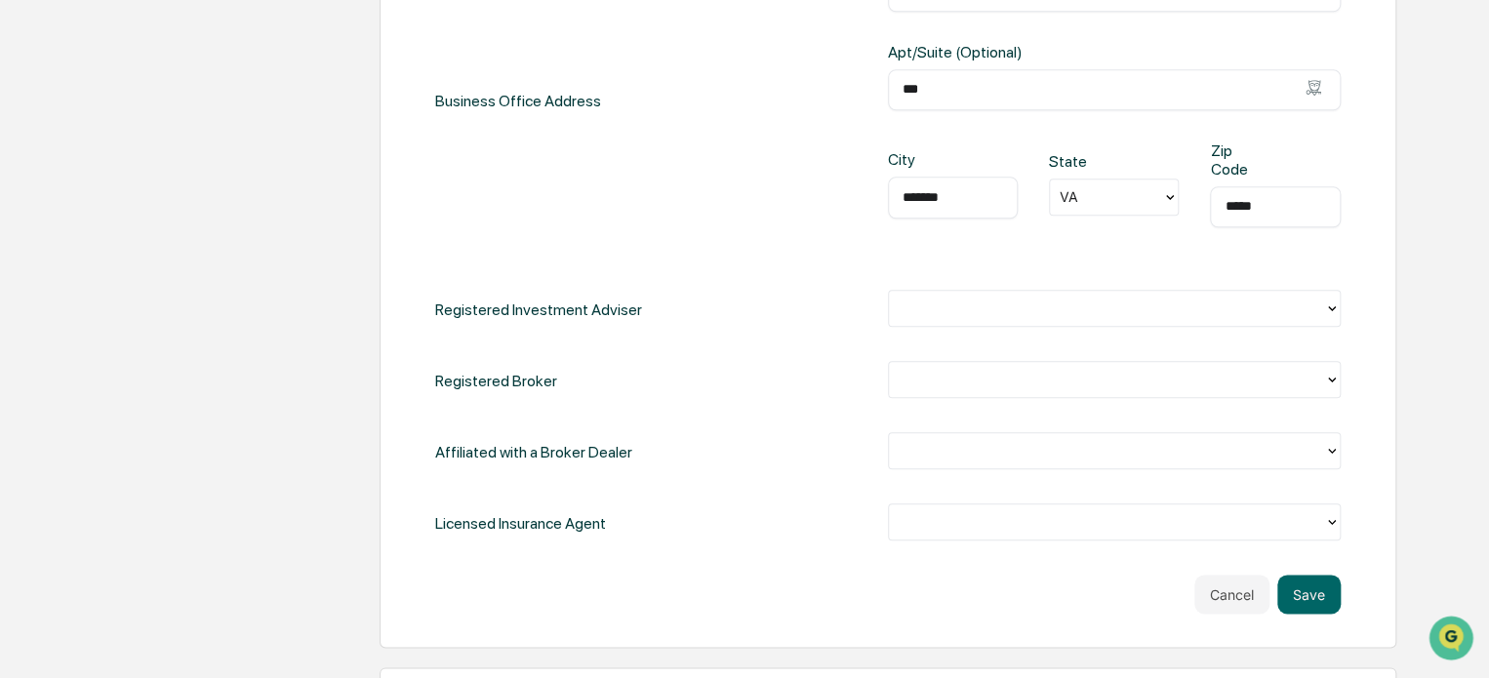
scroll to position [940, 0]
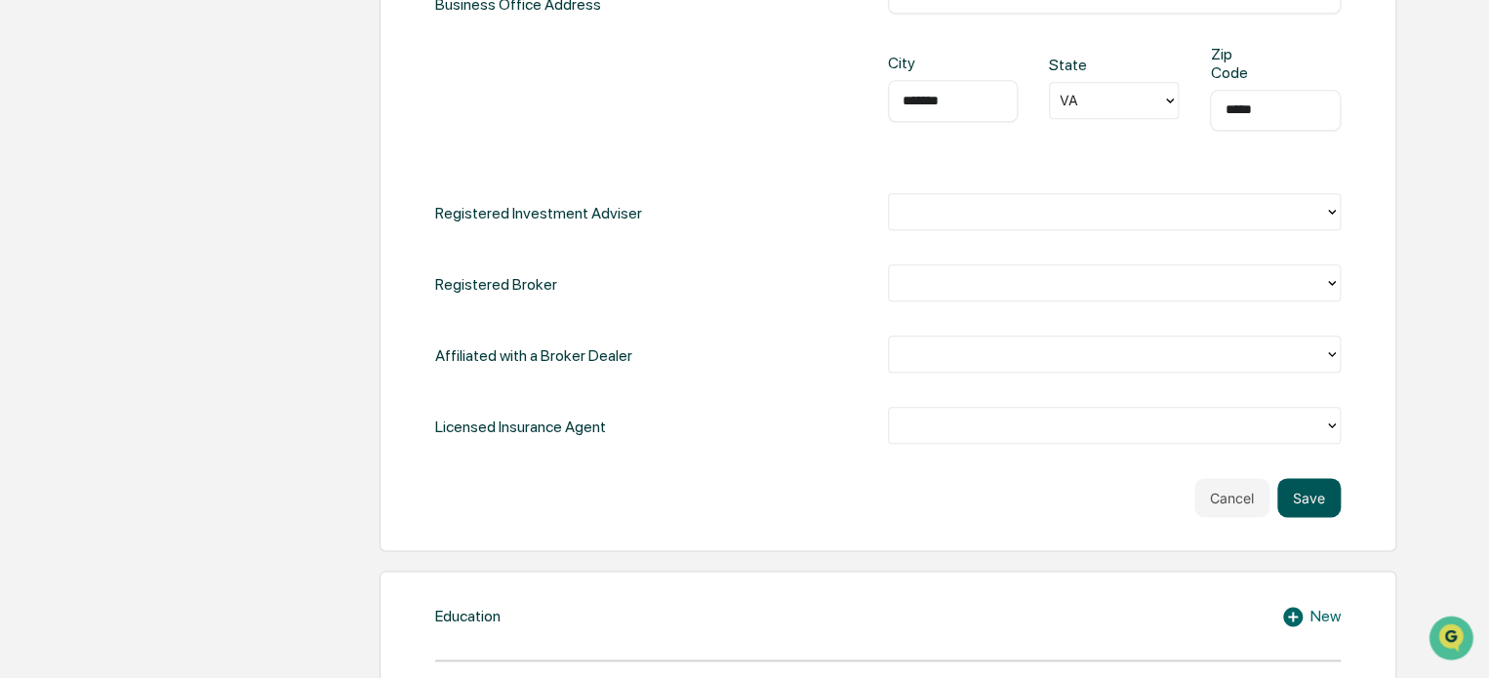
click at [1322, 487] on button "Save" at bounding box center [1309, 497] width 63 height 39
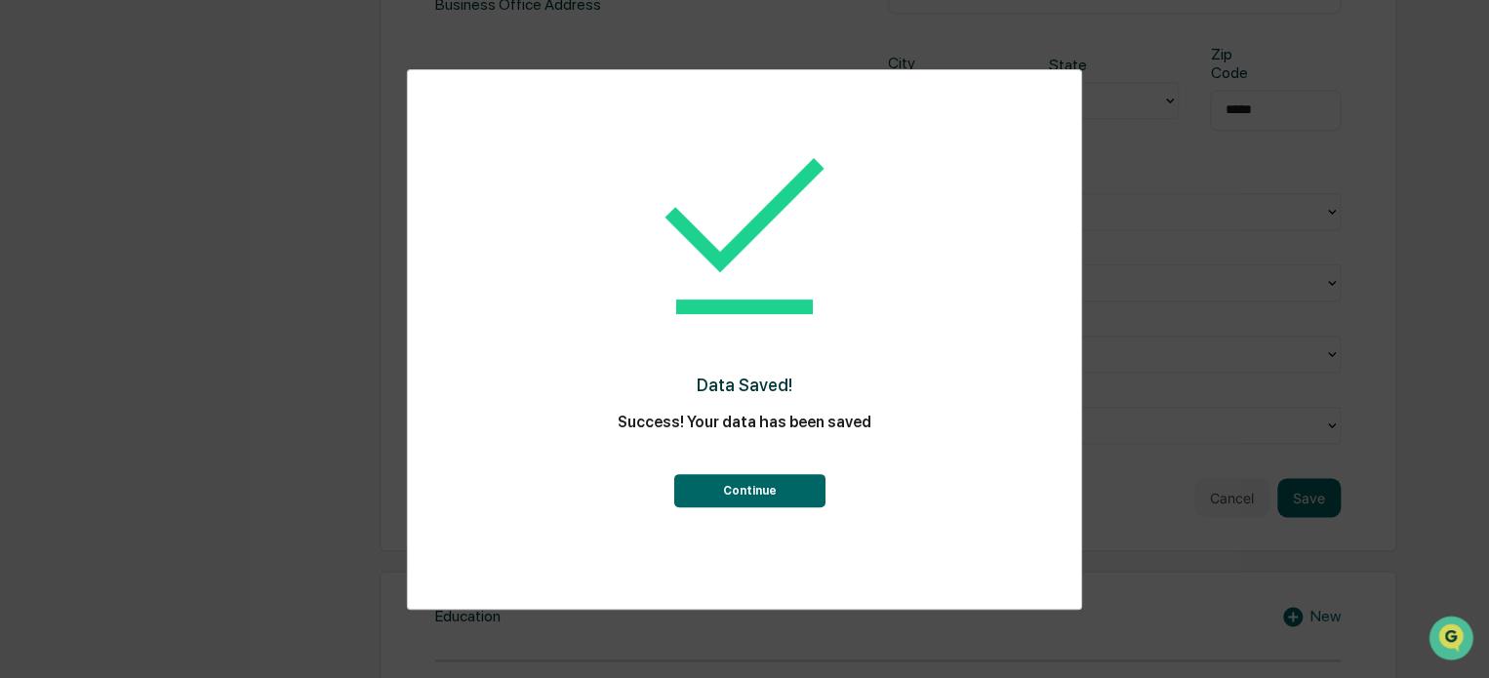
click at [794, 479] on button "Continue" at bounding box center [748, 490] width 151 height 33
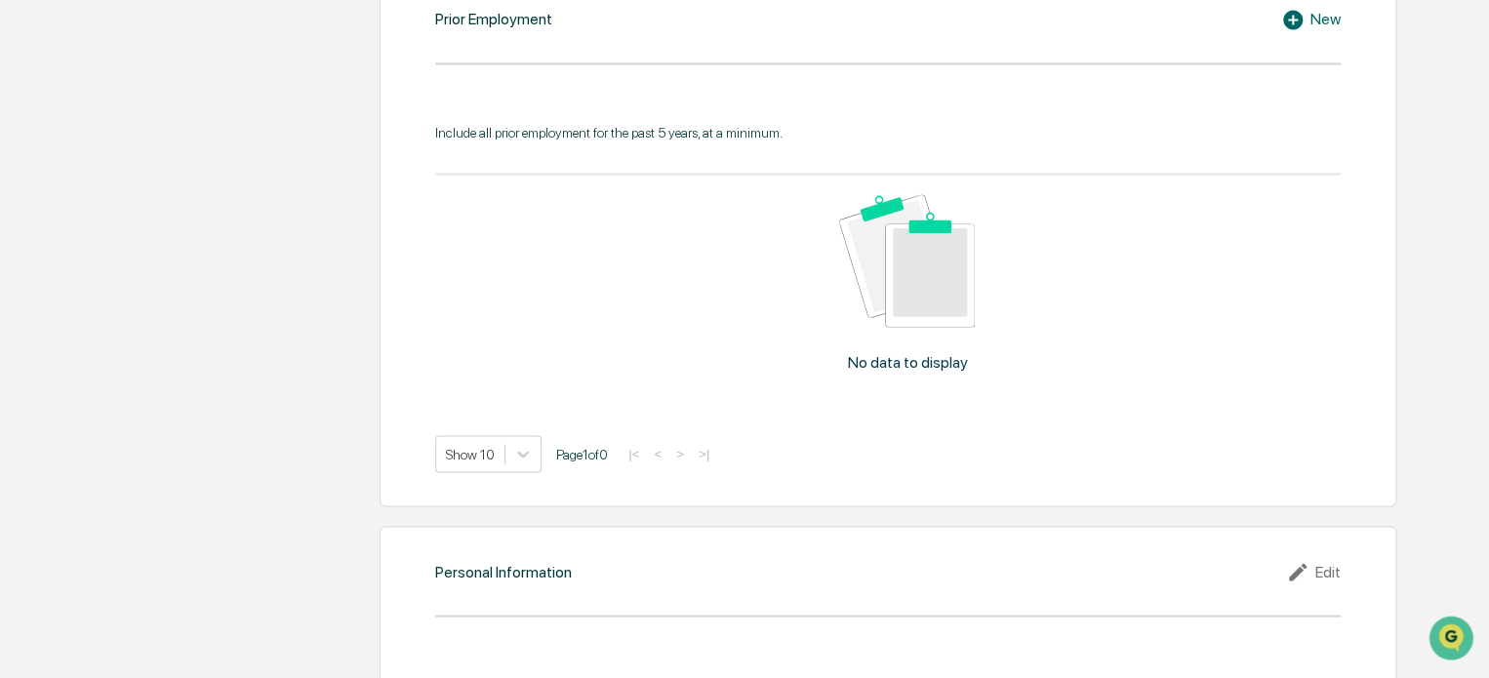
scroll to position [1819, 0]
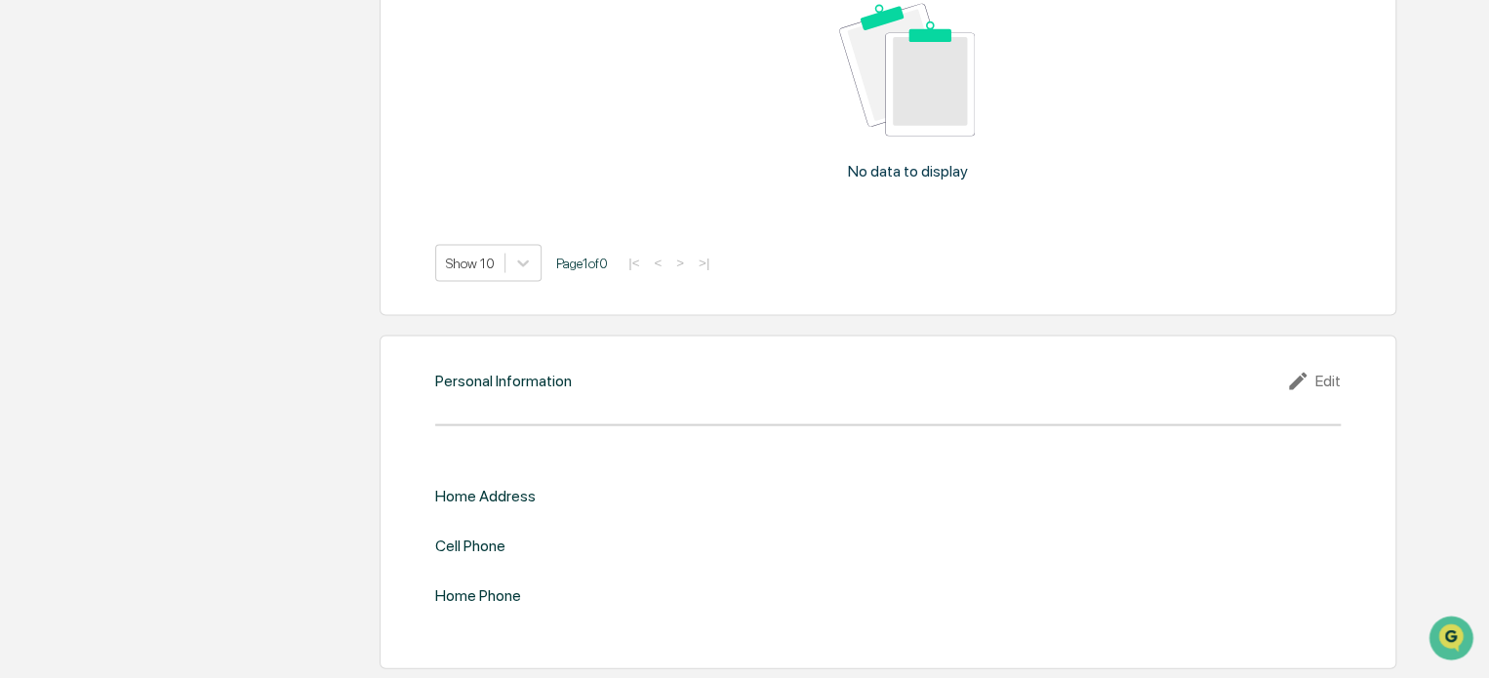
click at [1333, 383] on div "Edit" at bounding box center [1313, 380] width 55 height 23
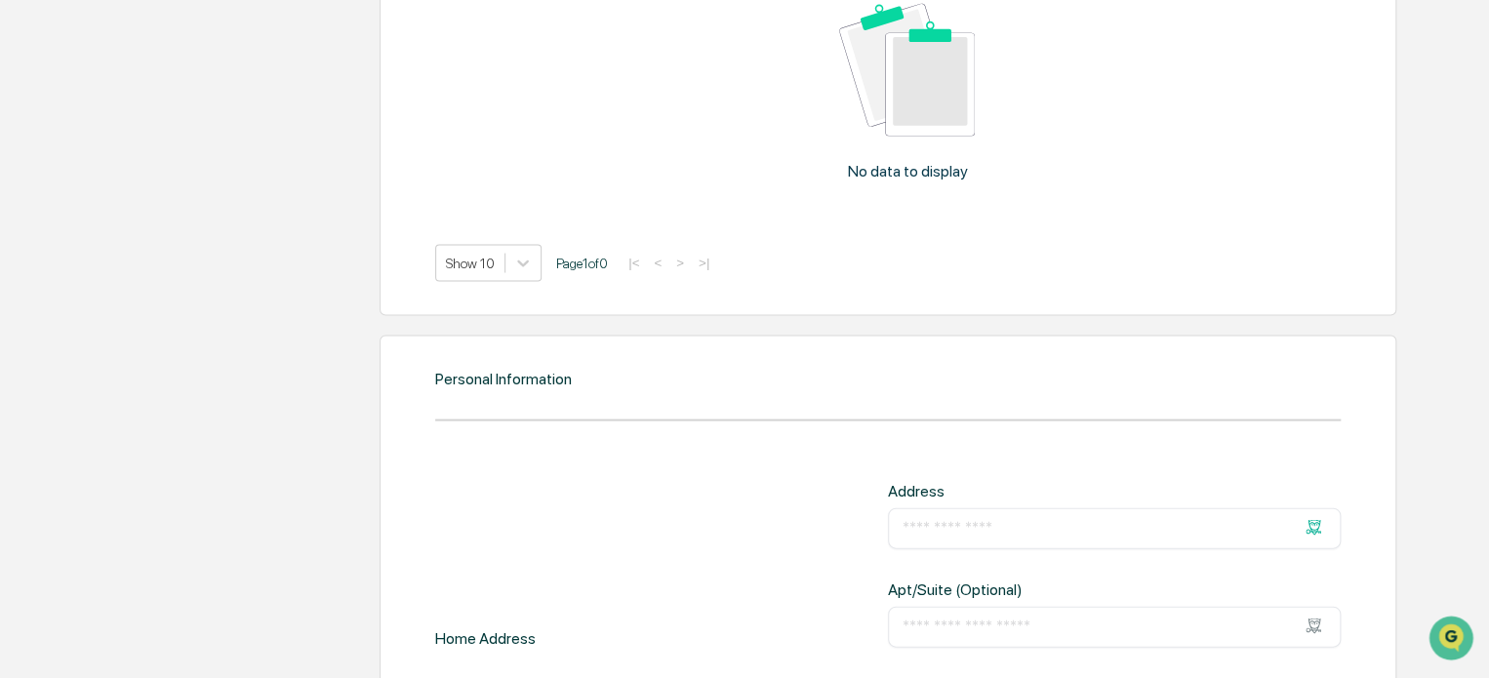
click at [933, 519] on input "text" at bounding box center [1115, 528] width 424 height 20
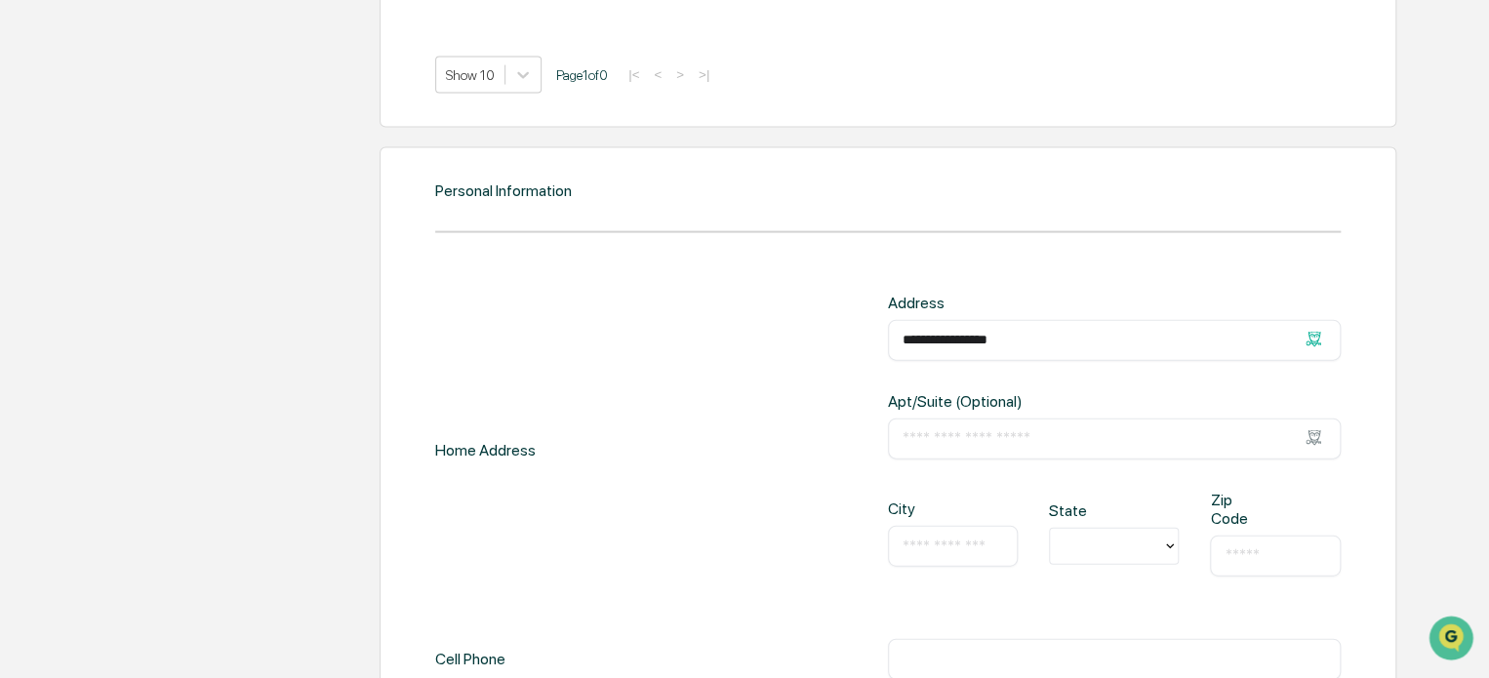
scroll to position [2030, 0]
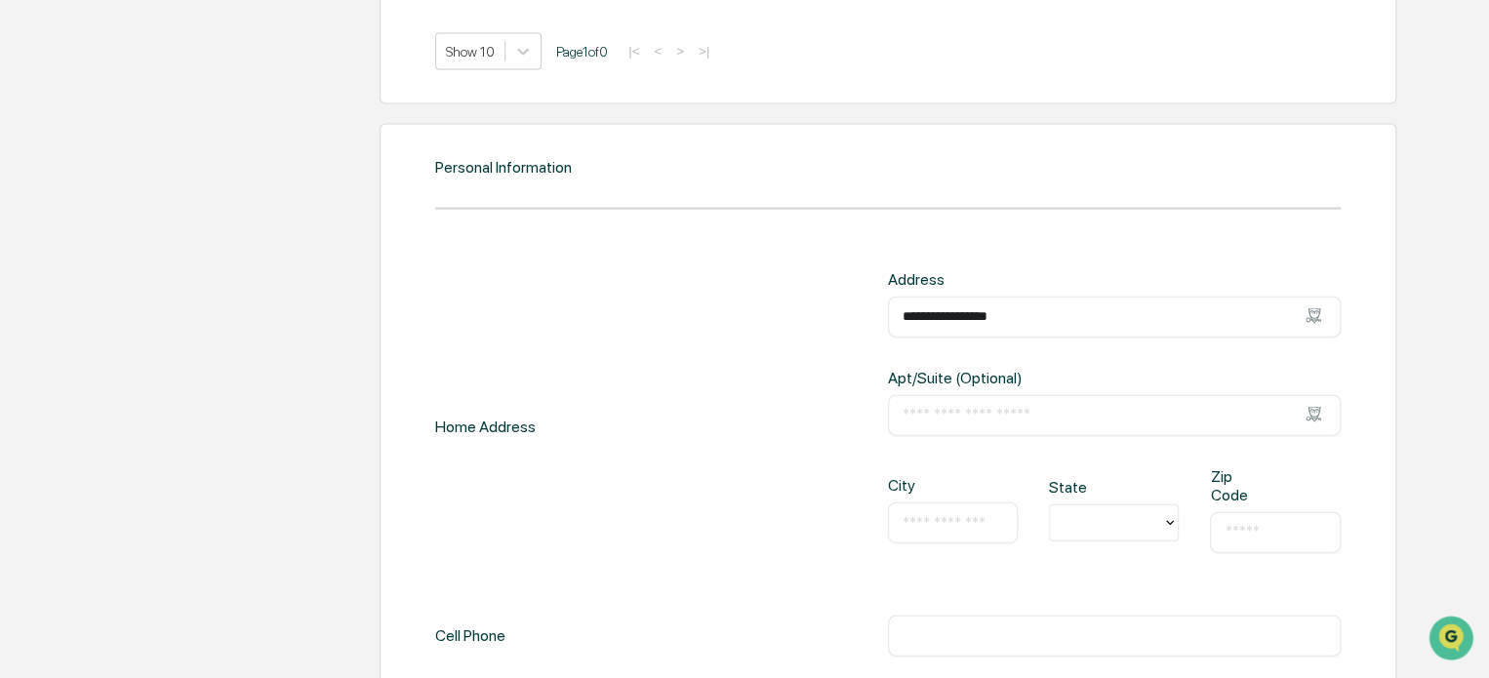
type input "**********"
click at [933, 519] on input "text" at bounding box center [953, 523] width 101 height 20
type input "********"
type input "**"
type input "*****"
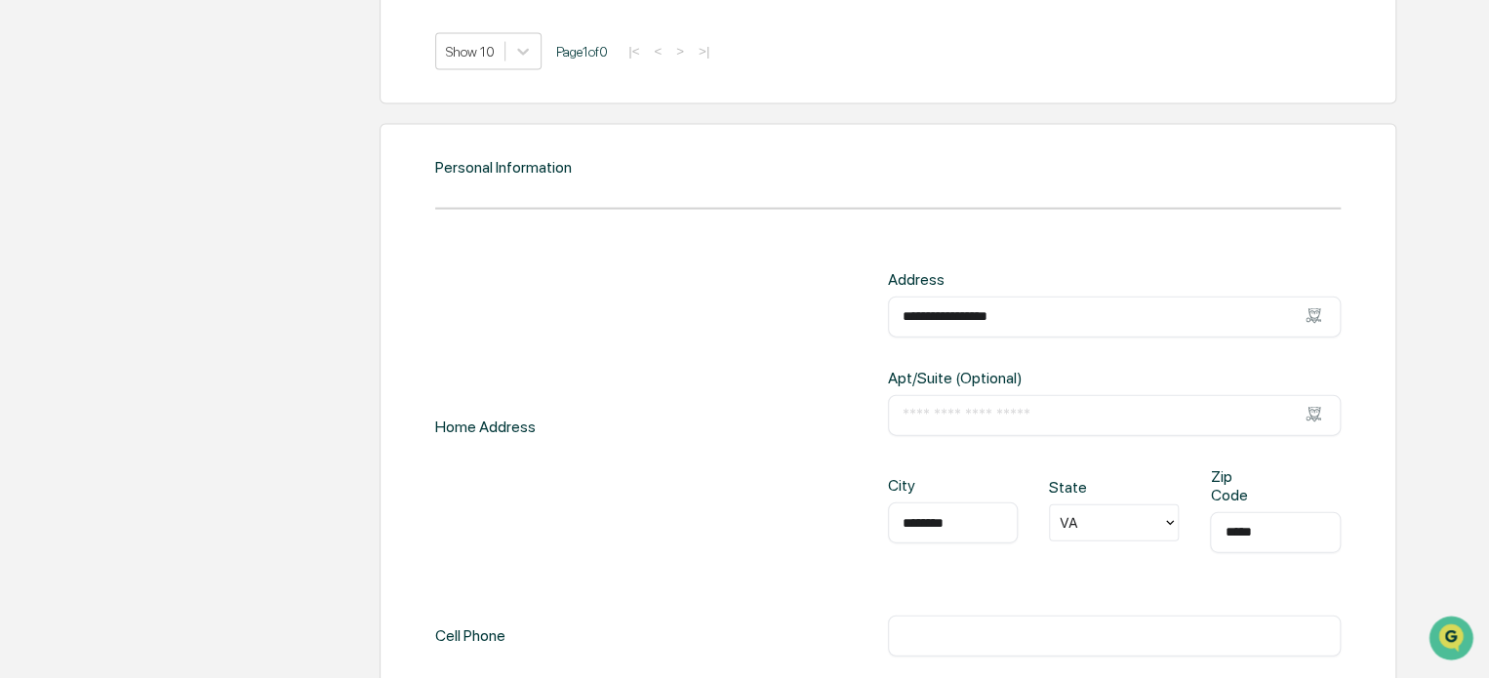
click at [763, 522] on div "**********" at bounding box center [888, 427] width 906 height 314
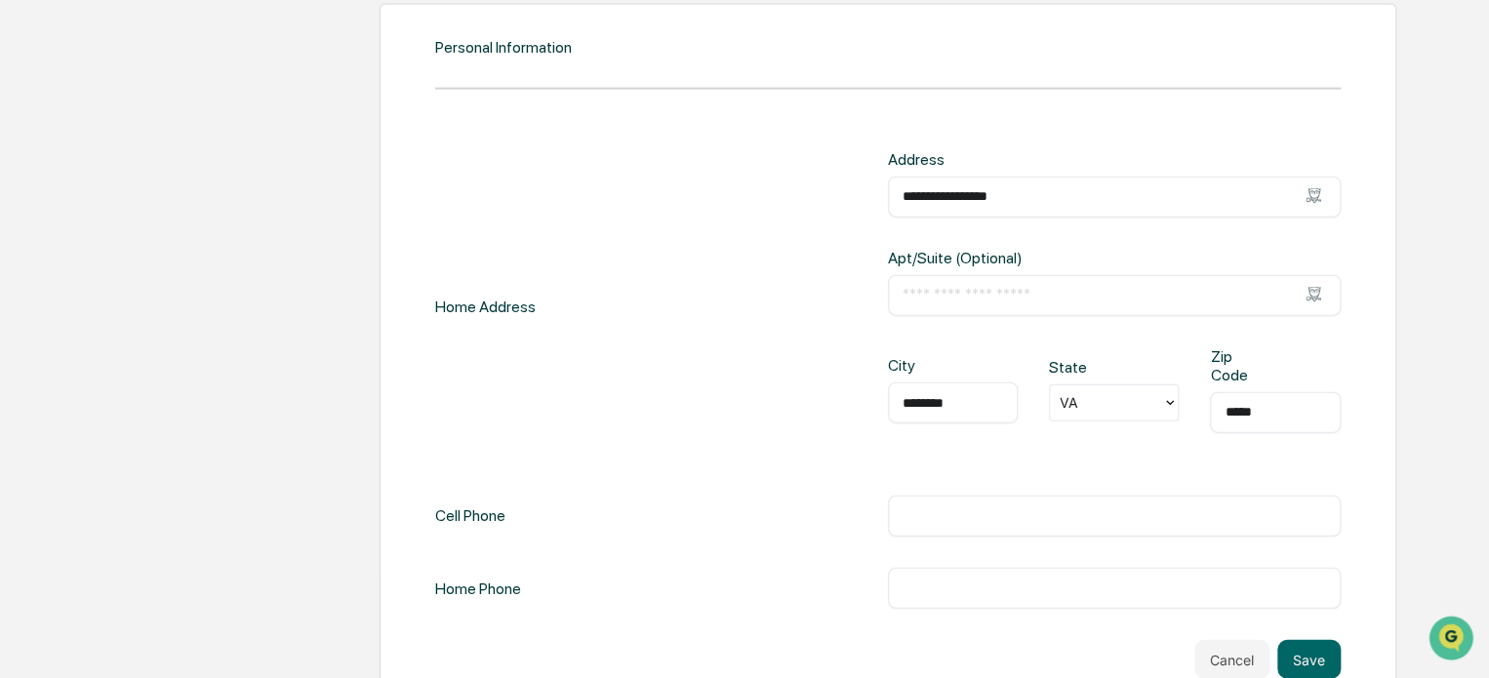
scroll to position [2155, 0]
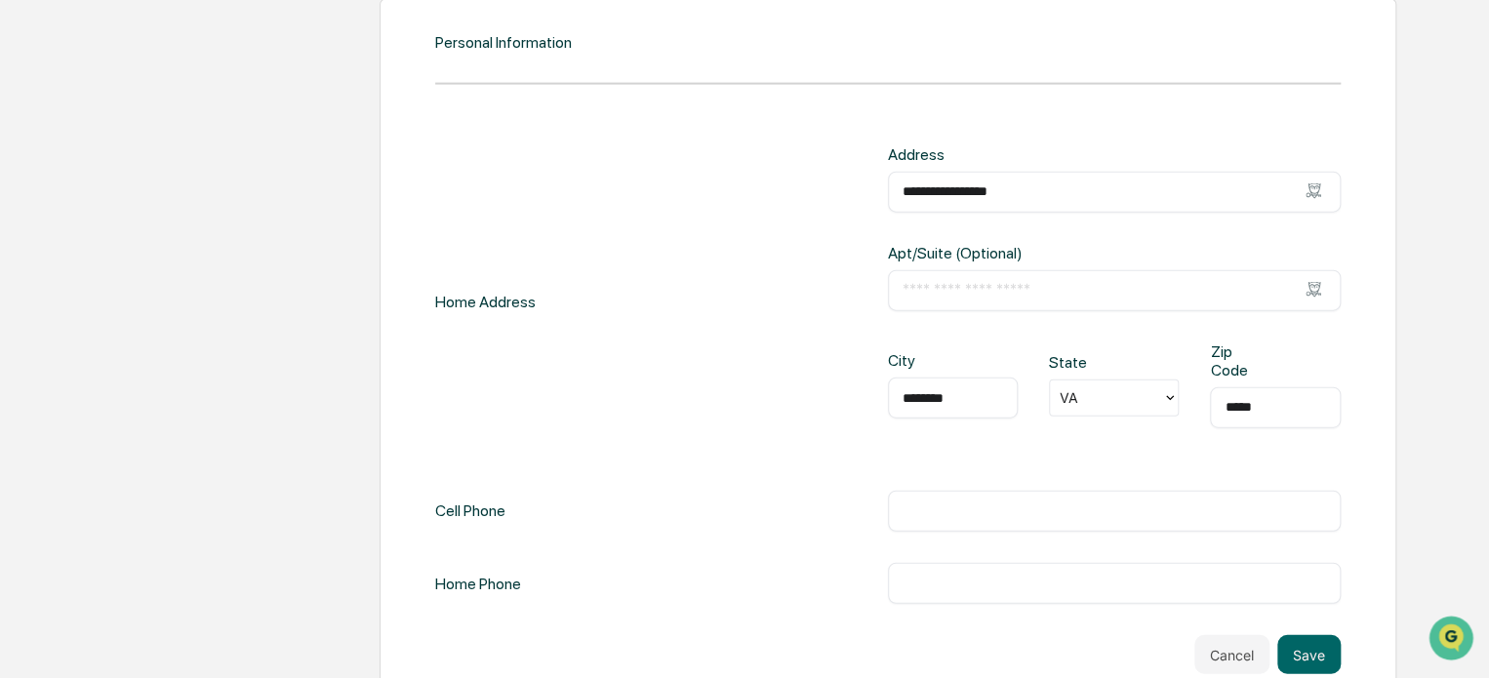
click at [945, 514] on input "text" at bounding box center [1115, 512] width 424 height 20
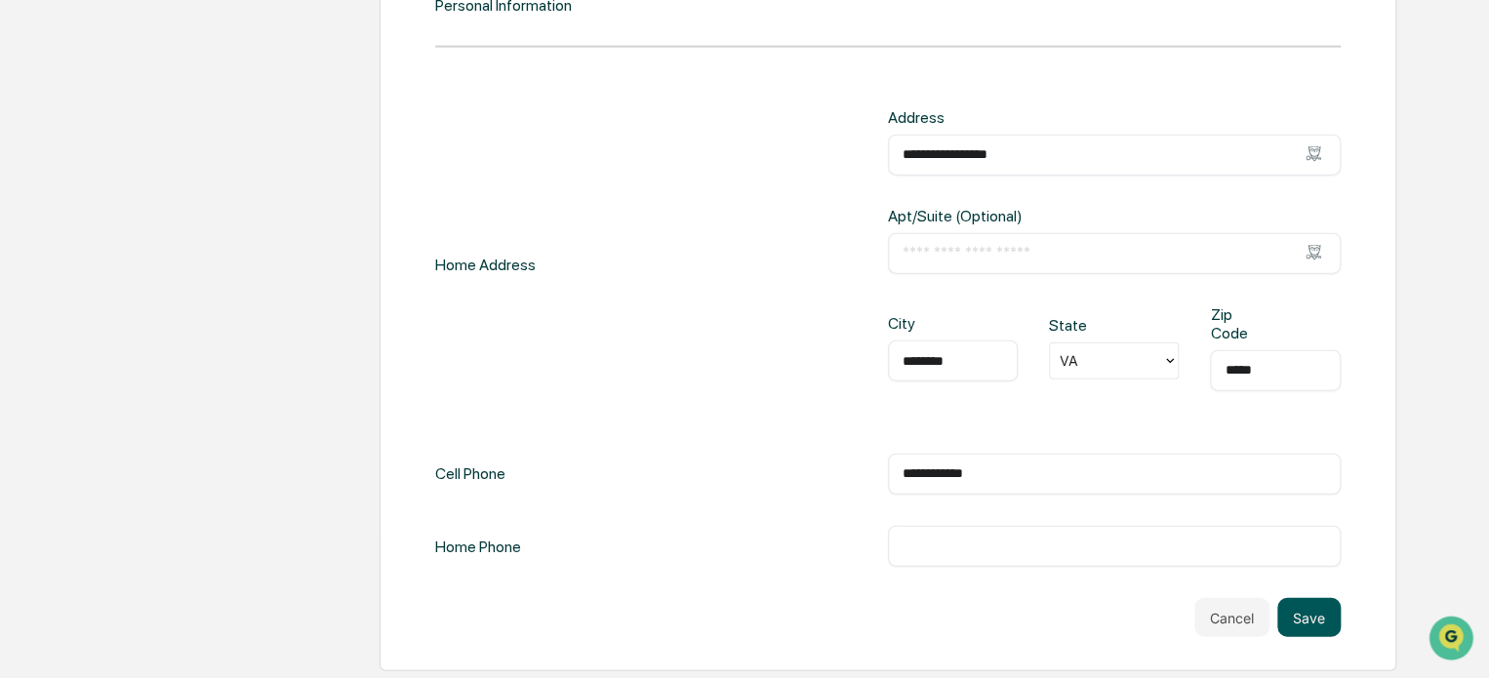
type input "**********"
click at [1312, 613] on button "Save" at bounding box center [1309, 617] width 63 height 39
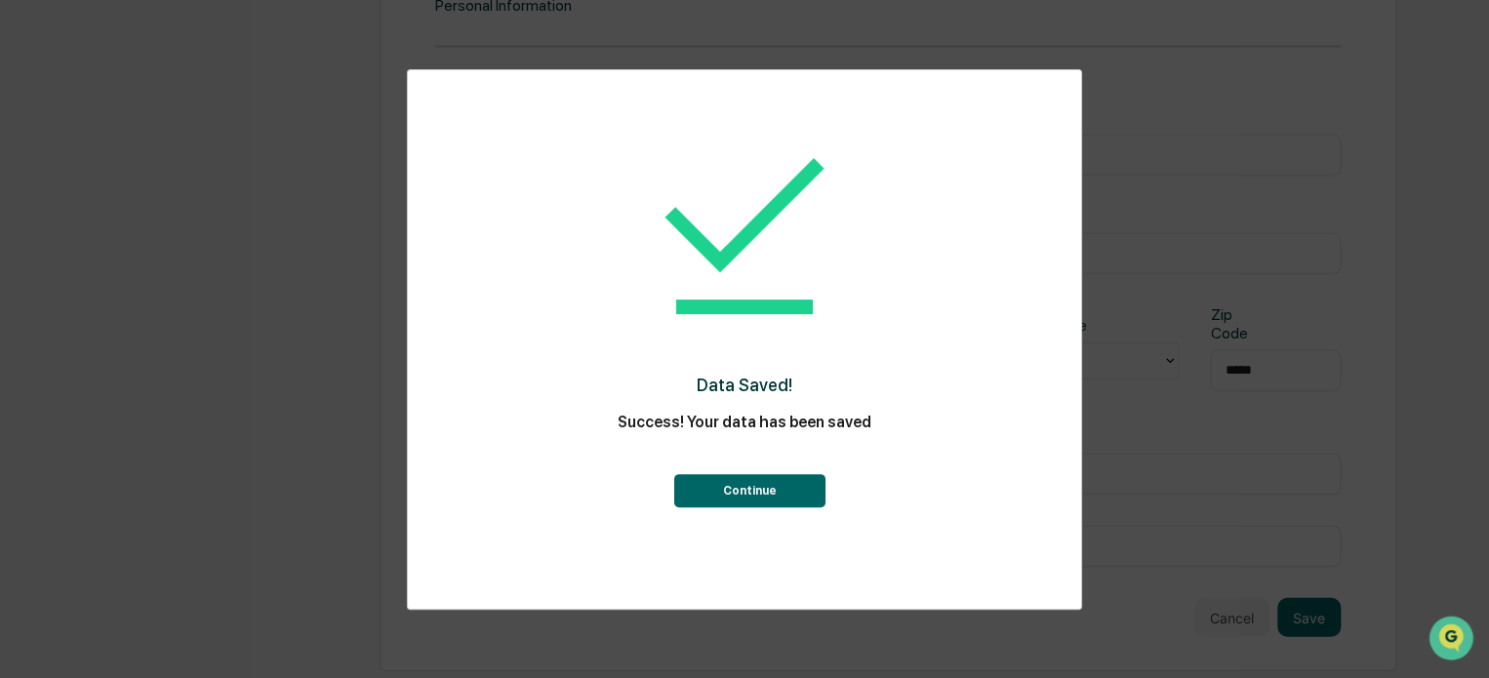
click at [762, 496] on button "Continue" at bounding box center [748, 490] width 151 height 33
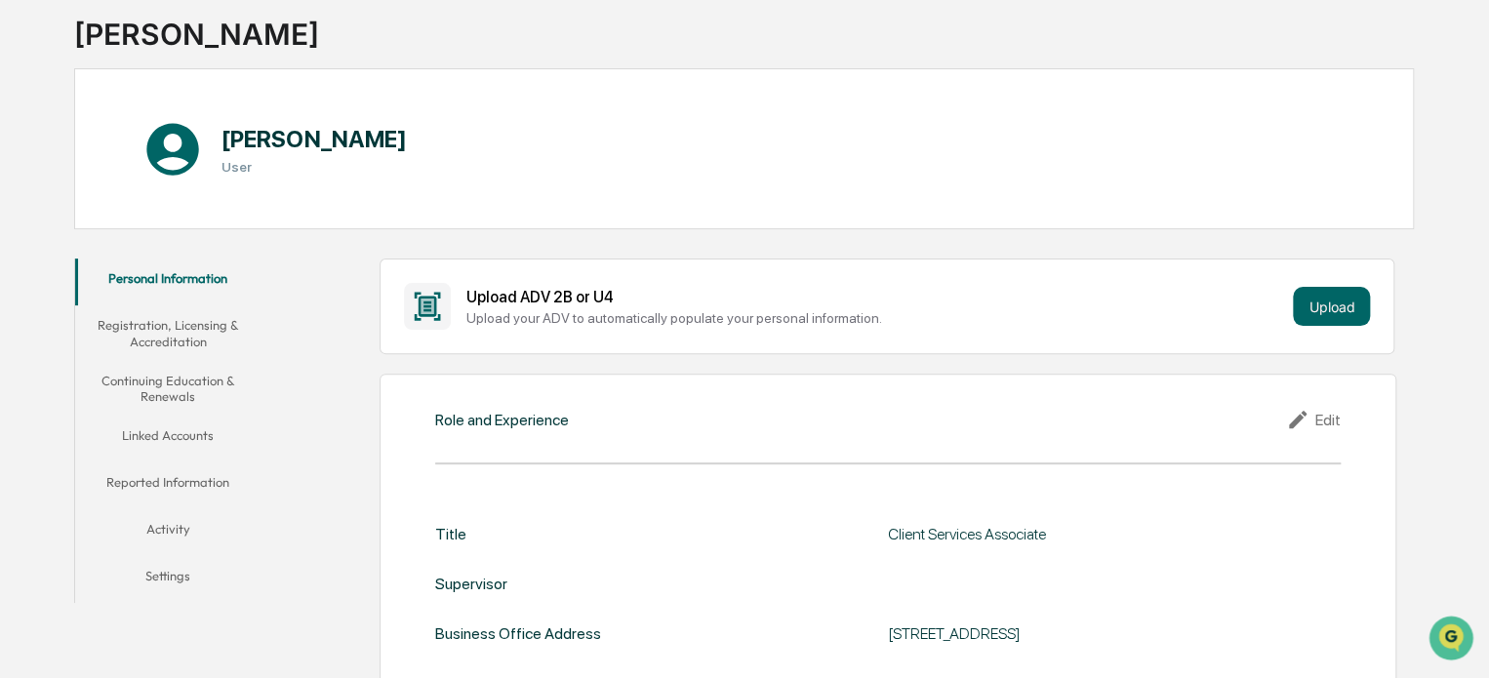
scroll to position [121, 0]
click at [159, 39] on div "[PERSON_NAME]" at bounding box center [232, 27] width 316 height 51
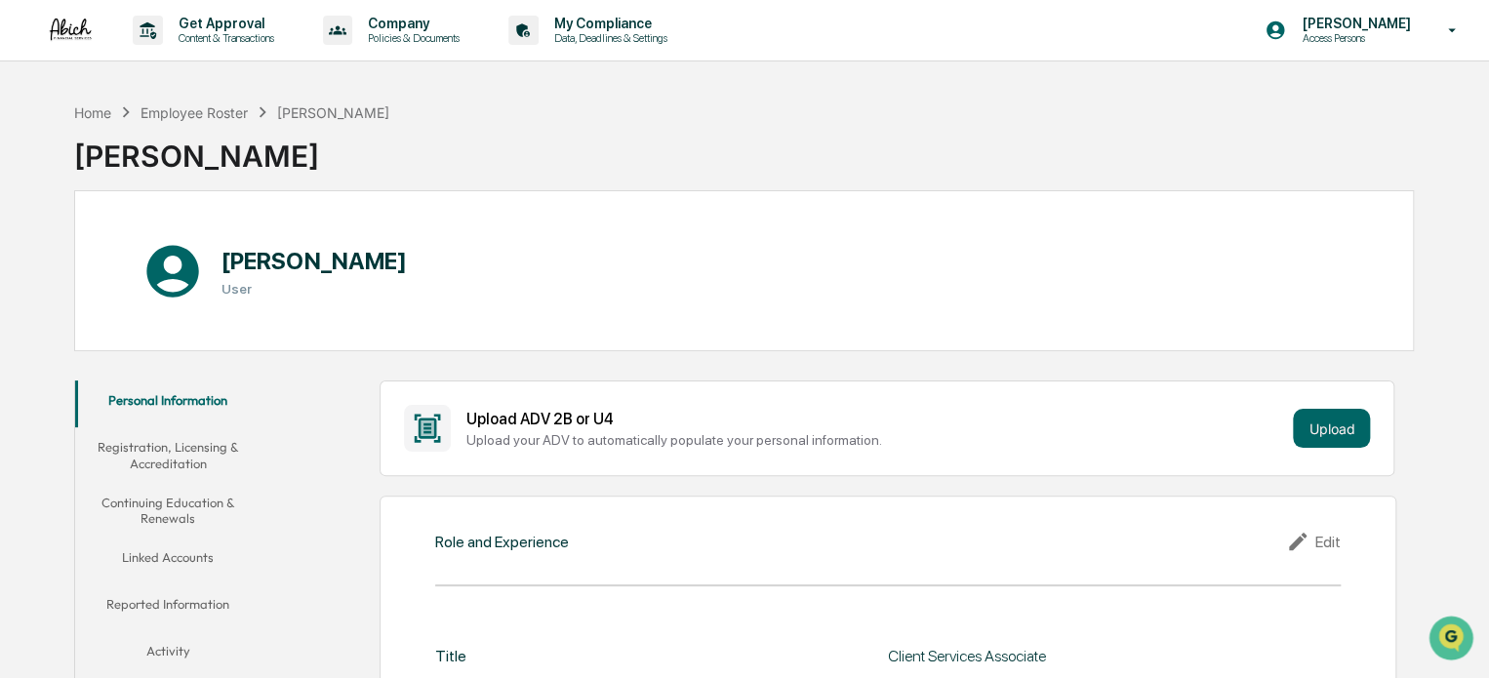
click at [62, 24] on img at bounding box center [70, 30] width 47 height 26
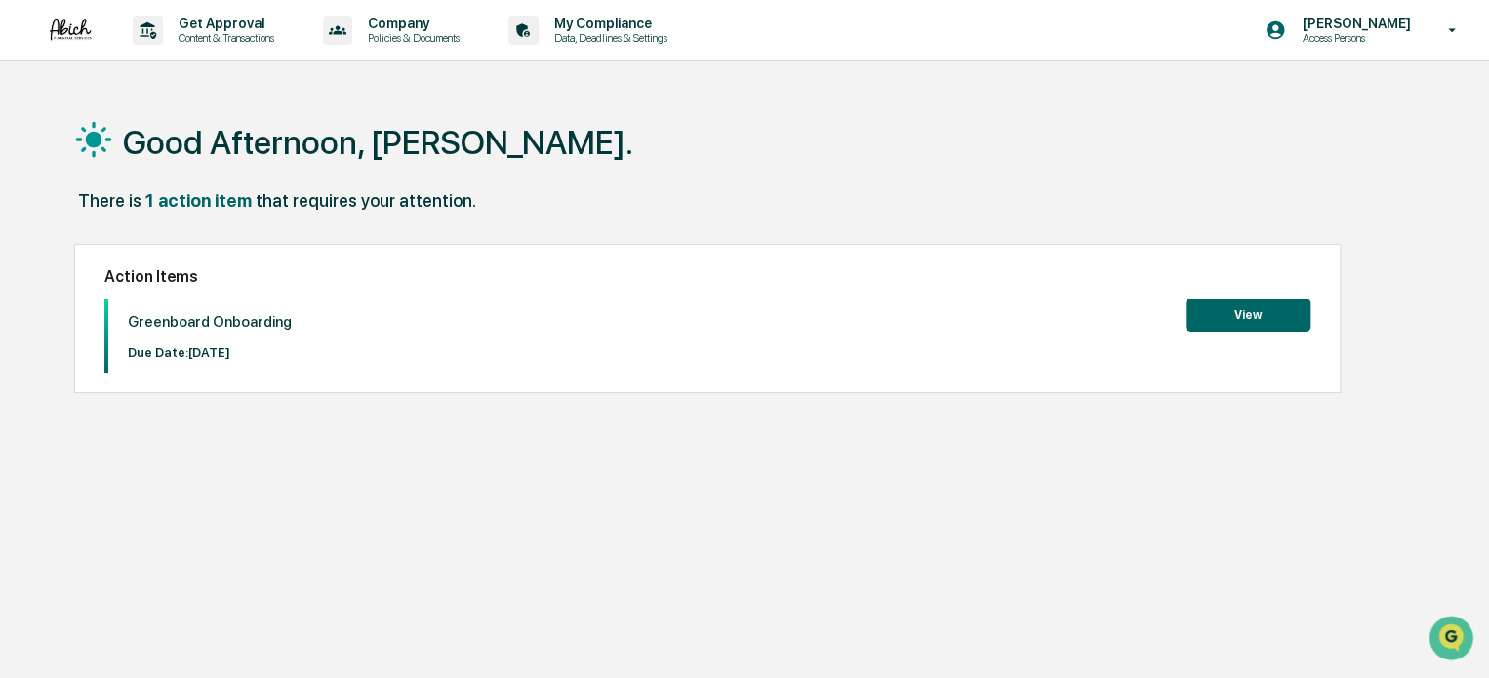
click at [1261, 323] on button "View" at bounding box center [1248, 315] width 125 height 33
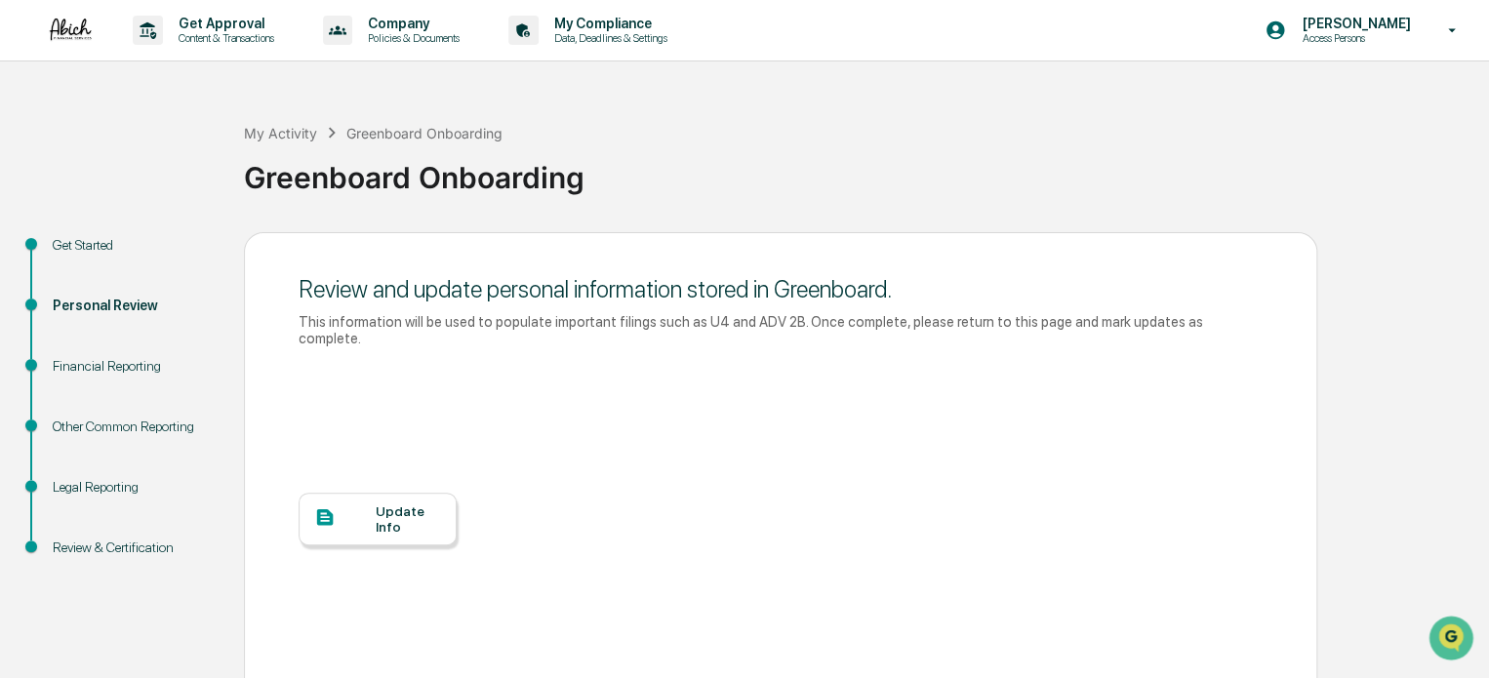
scroll to position [117, 0]
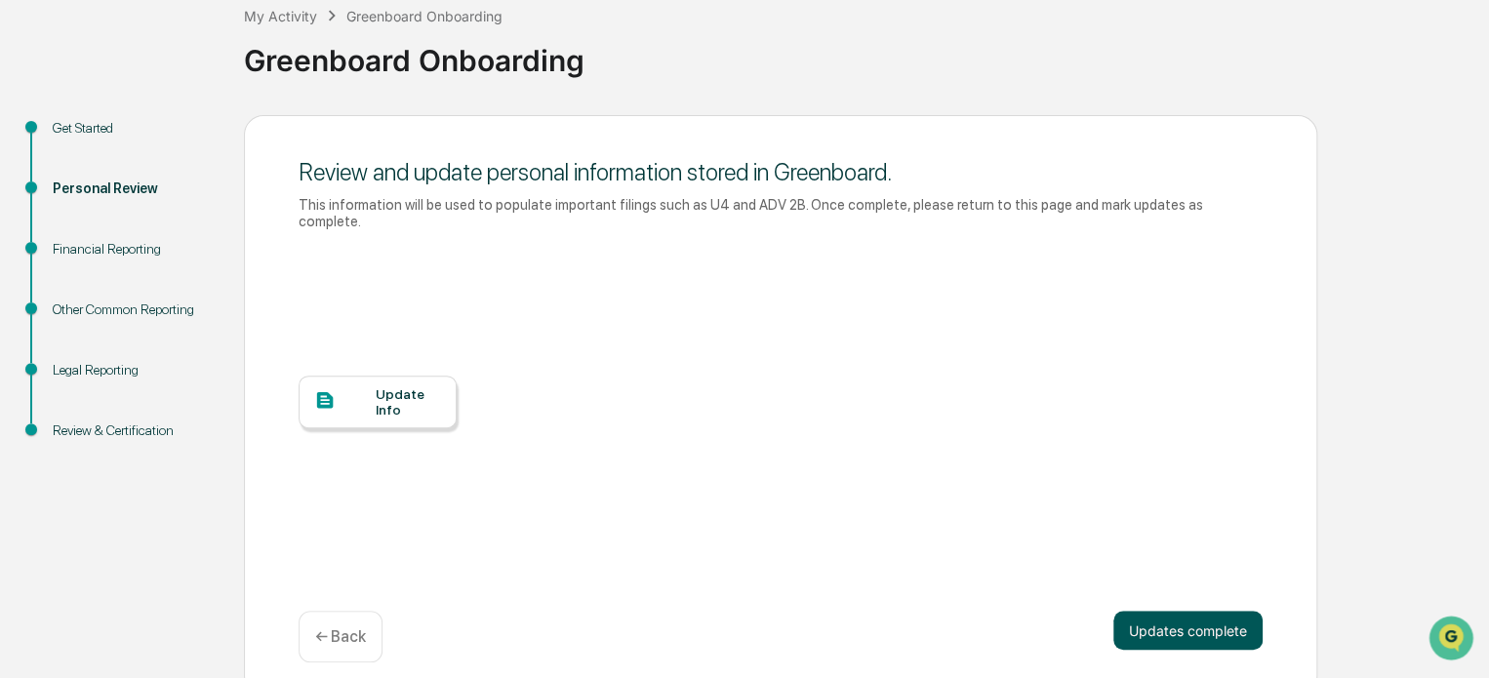
click at [1207, 614] on button "Updates complete" at bounding box center [1188, 630] width 149 height 39
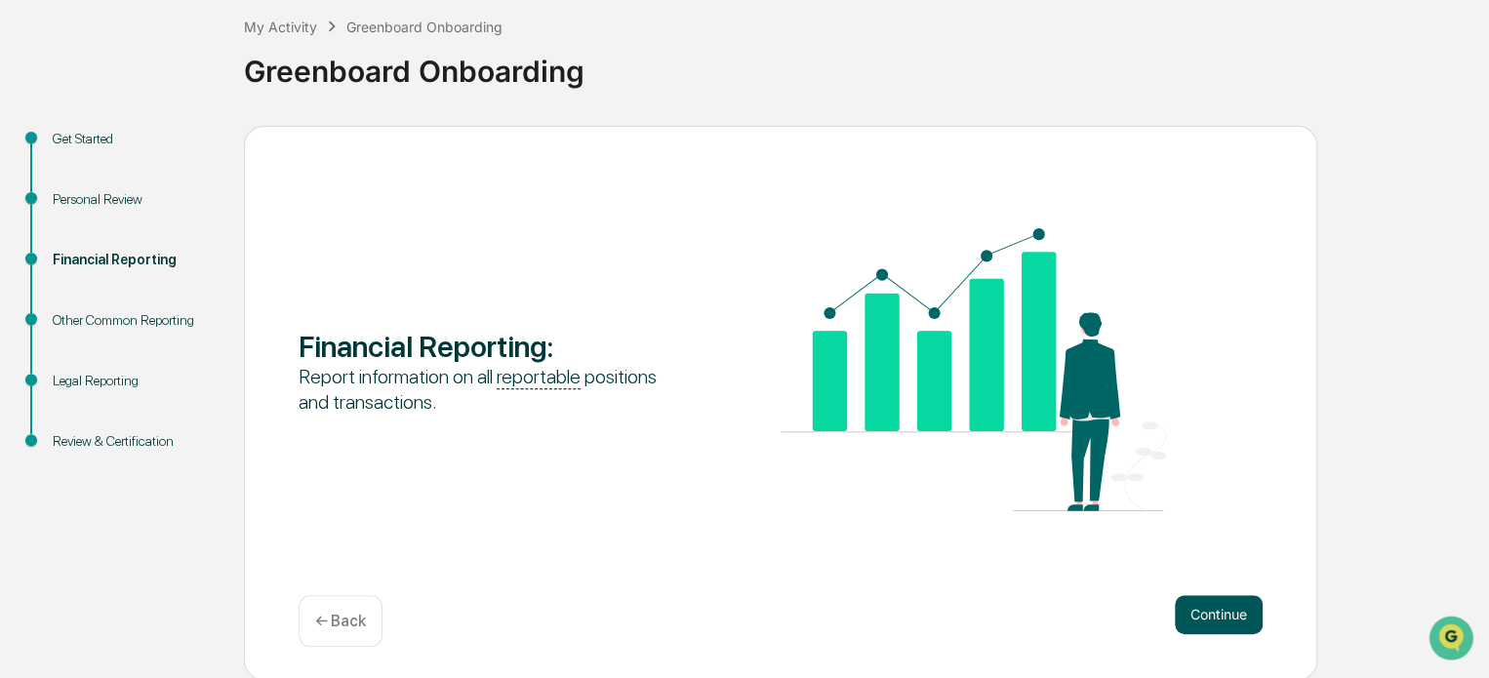
click at [1235, 616] on button "Continue" at bounding box center [1219, 614] width 88 height 39
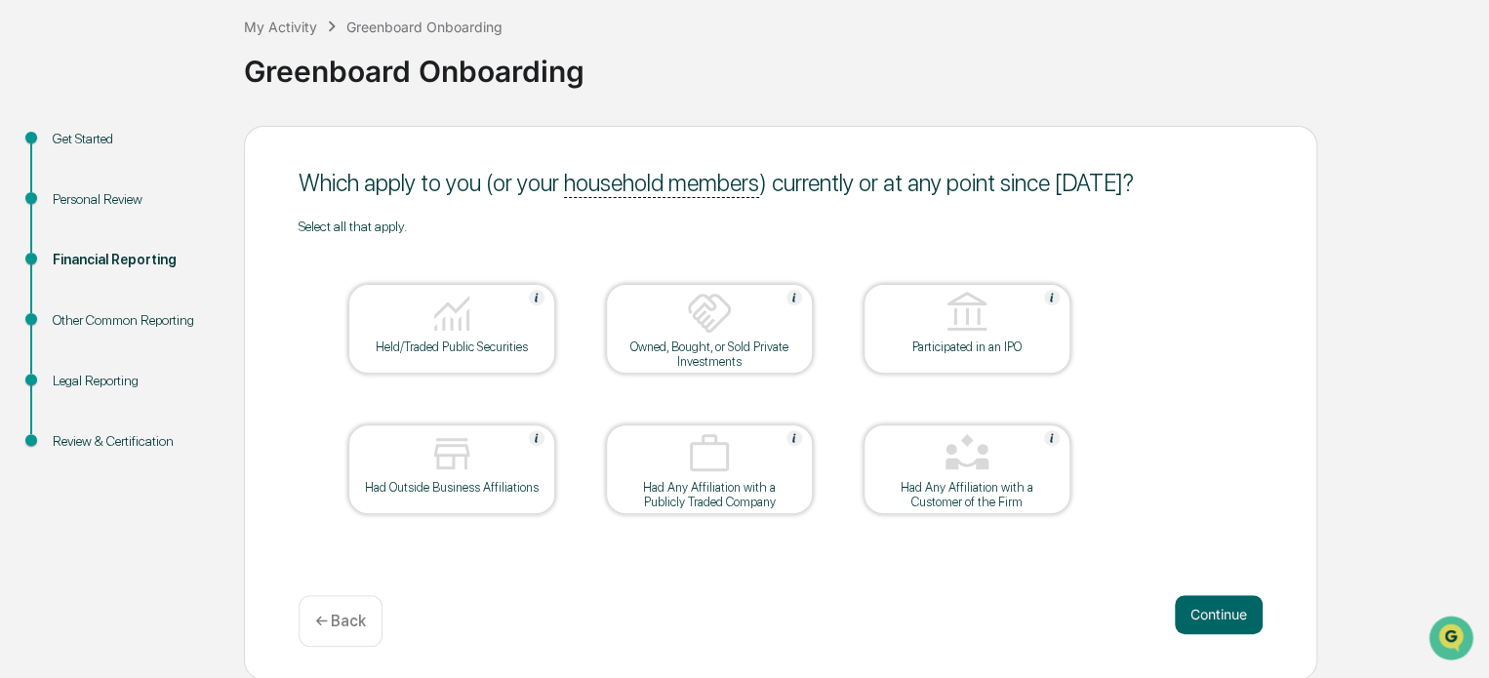
click at [1235, 616] on button "Continue" at bounding box center [1219, 614] width 88 height 39
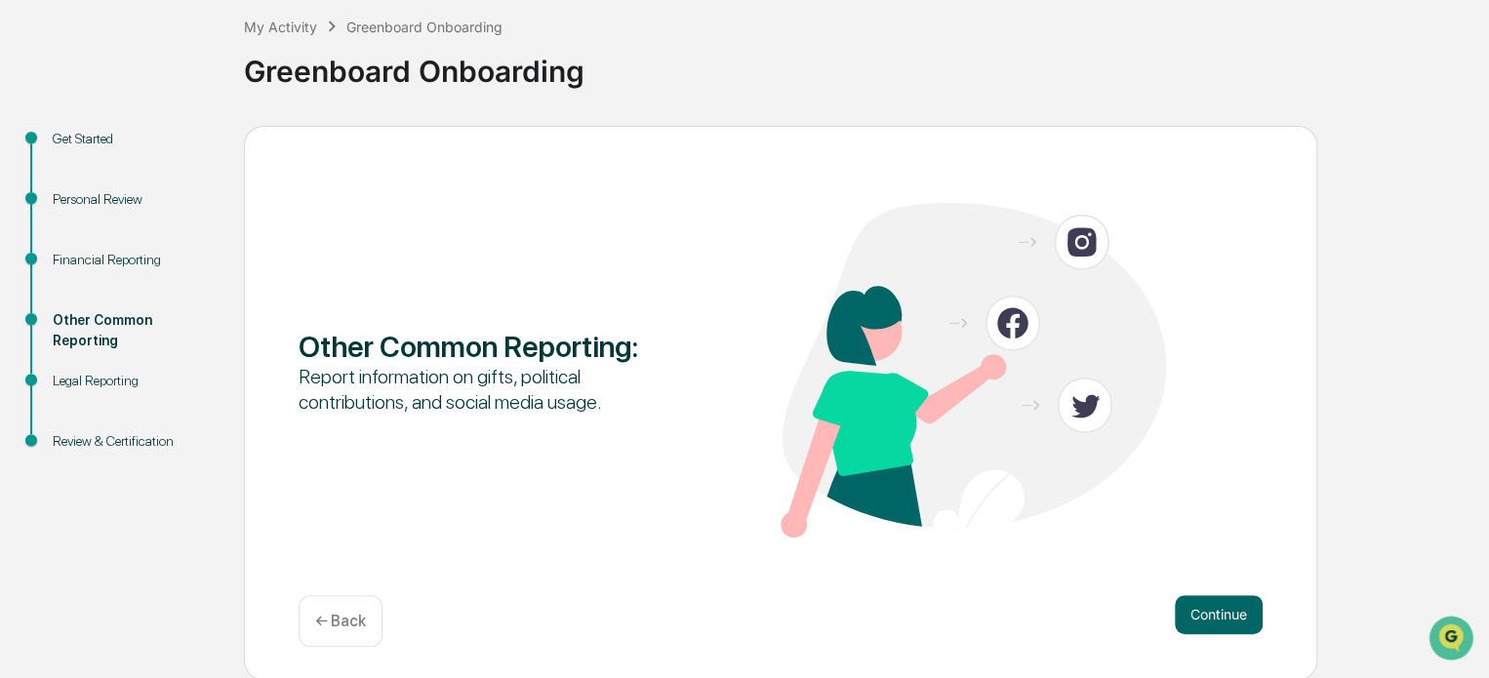
click at [1235, 616] on button "Continue" at bounding box center [1219, 614] width 88 height 39
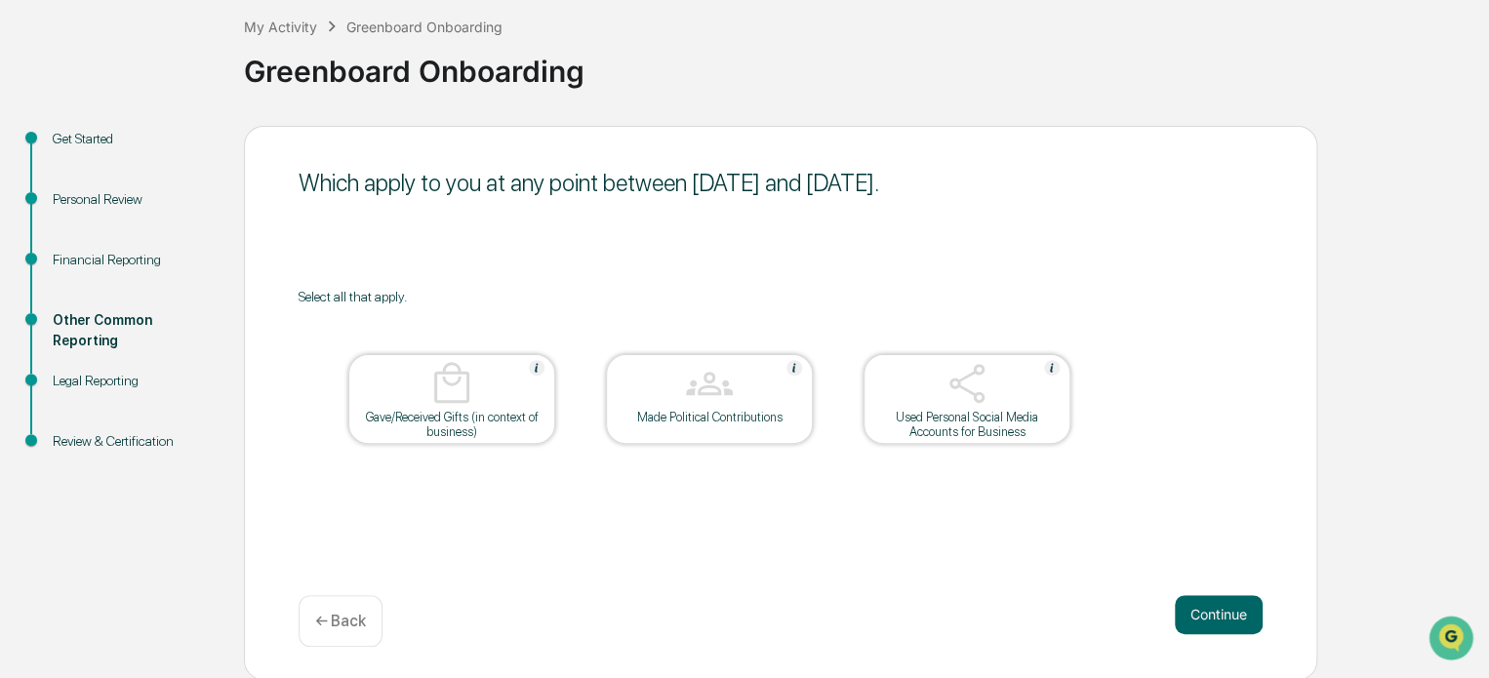
click at [1235, 616] on button "Continue" at bounding box center [1219, 614] width 88 height 39
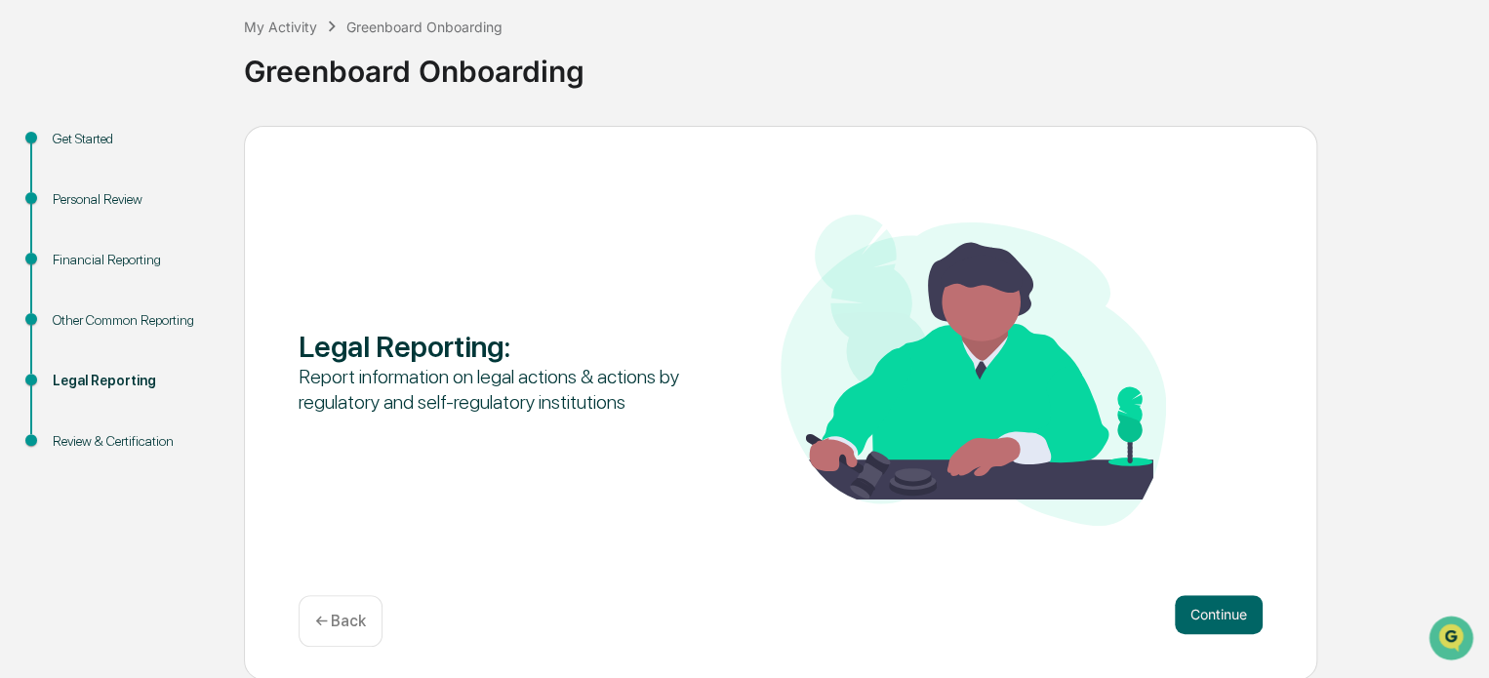
click at [1235, 616] on button "Continue" at bounding box center [1219, 614] width 88 height 39
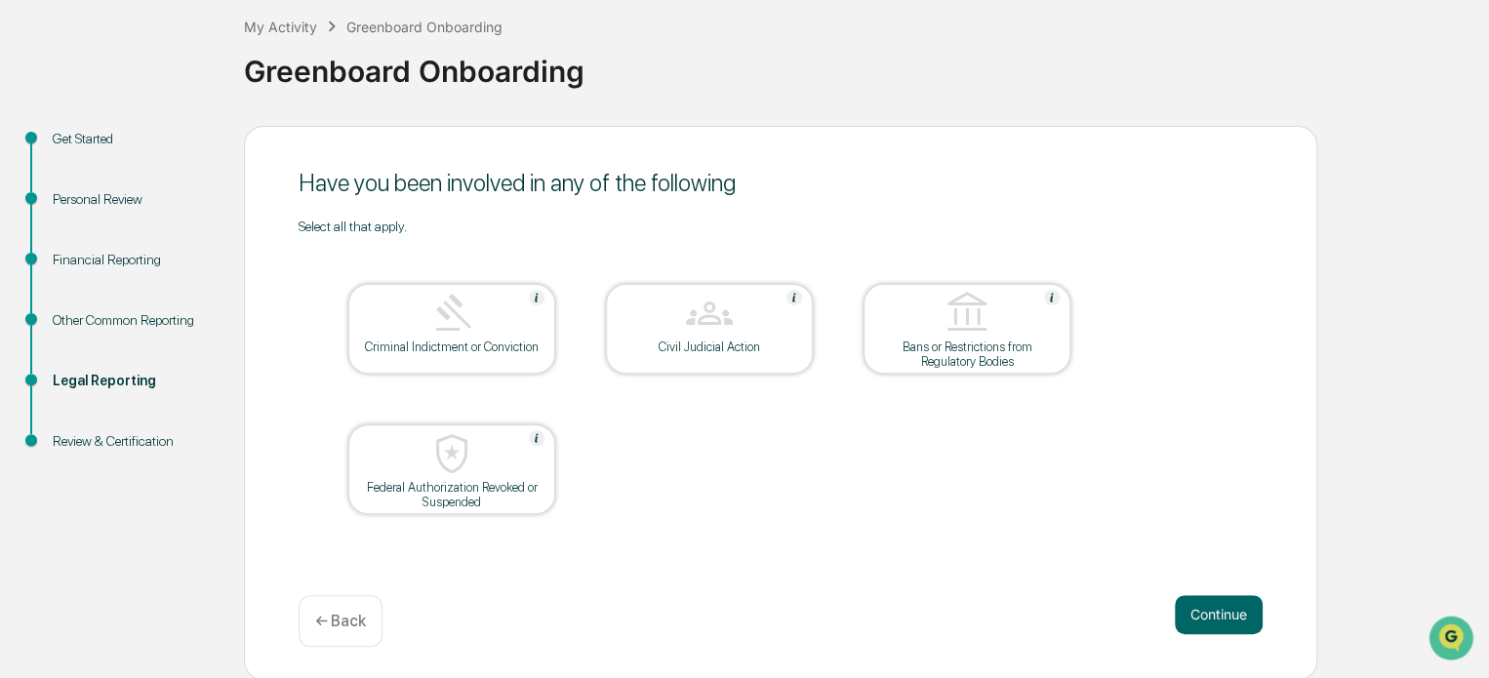
click at [1235, 616] on button "Continue" at bounding box center [1219, 614] width 88 height 39
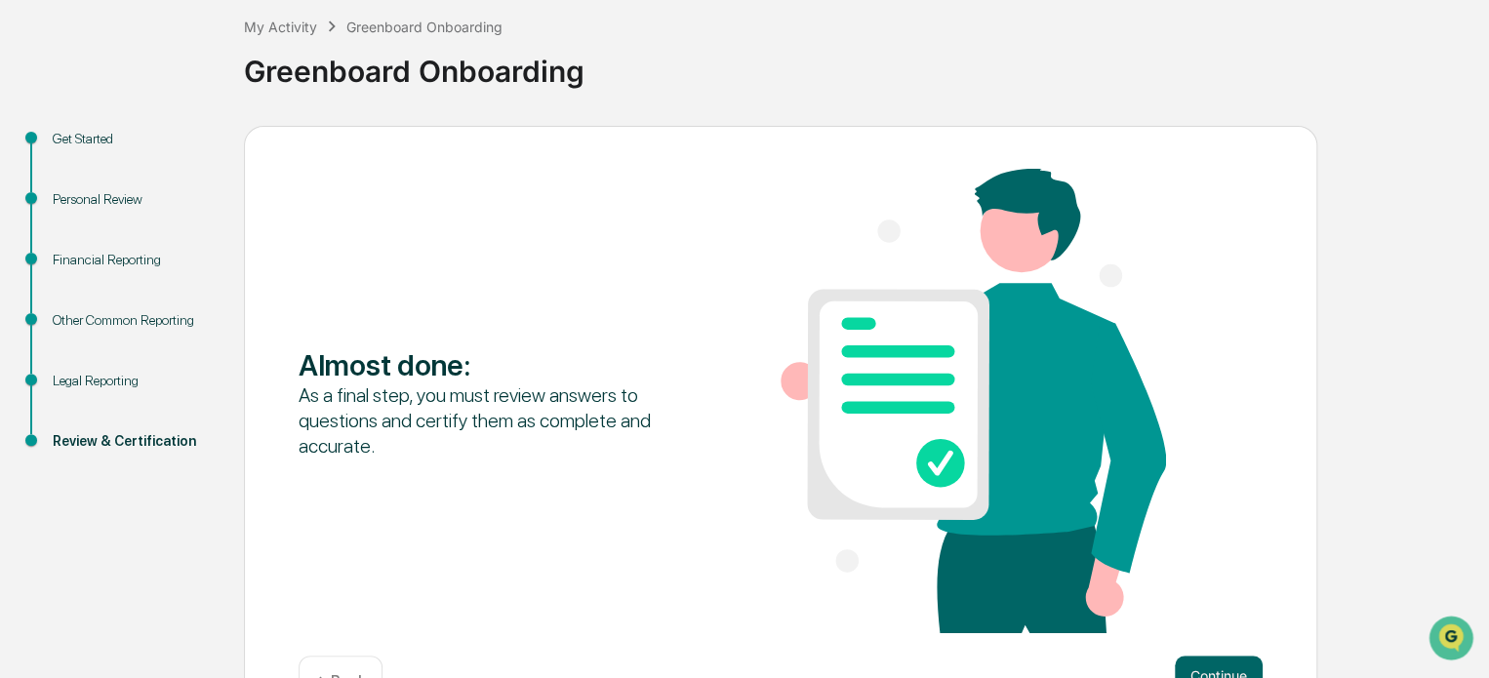
scroll to position [168, 0]
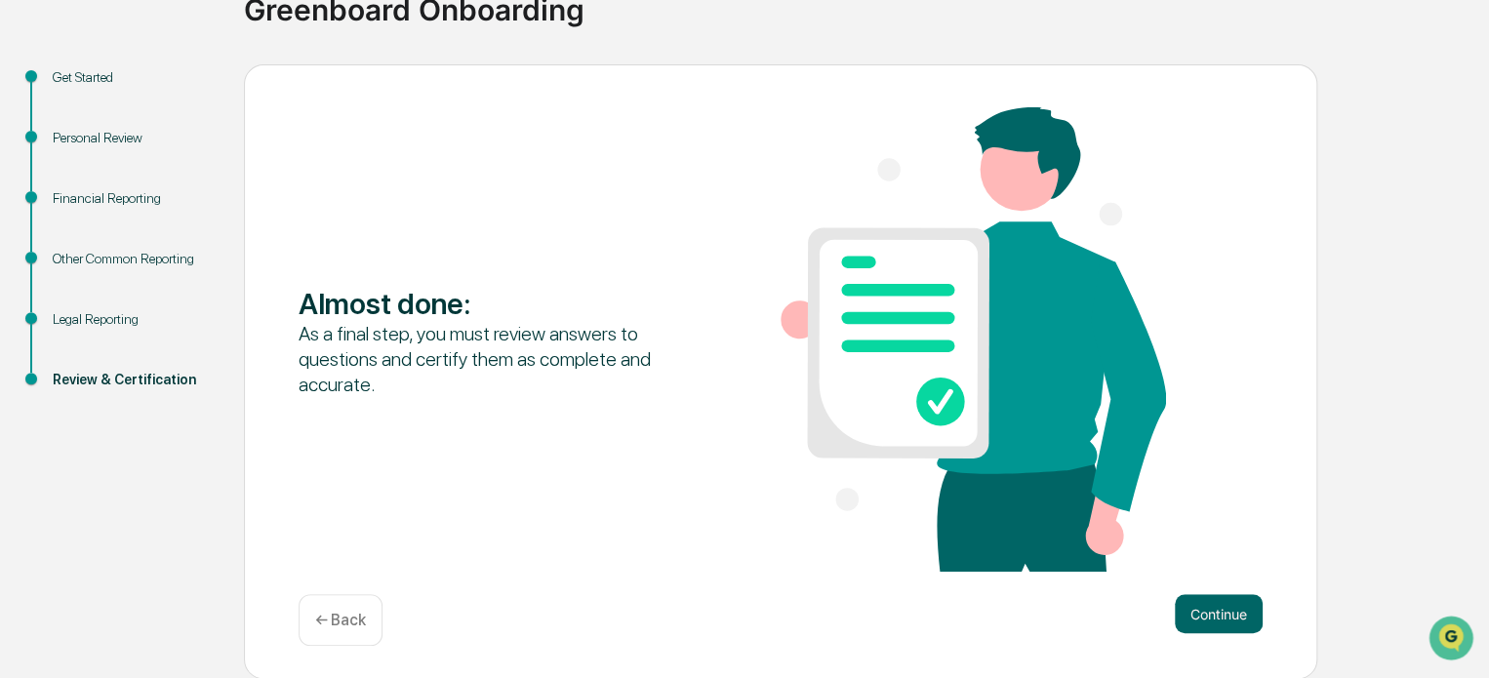
click at [1235, 616] on button "Continue" at bounding box center [1219, 613] width 88 height 39
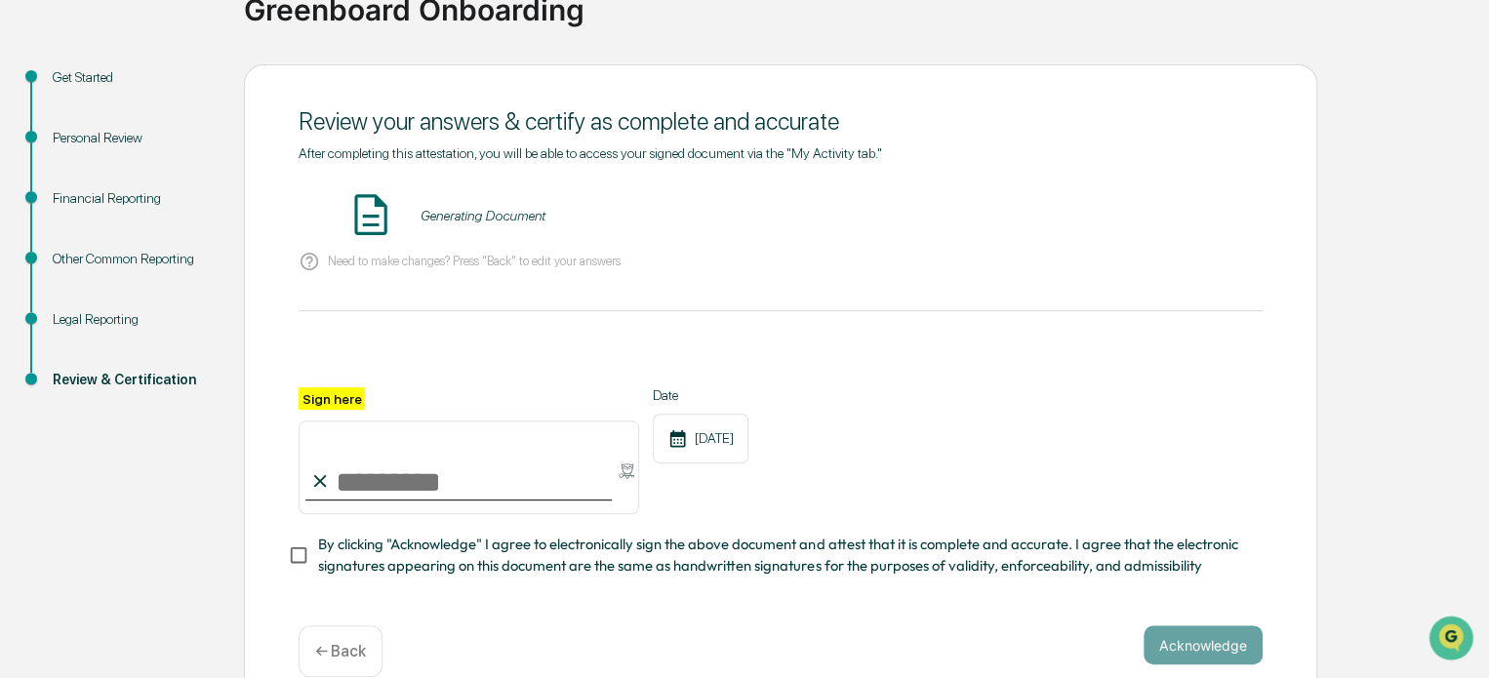
scroll to position [207, 0]
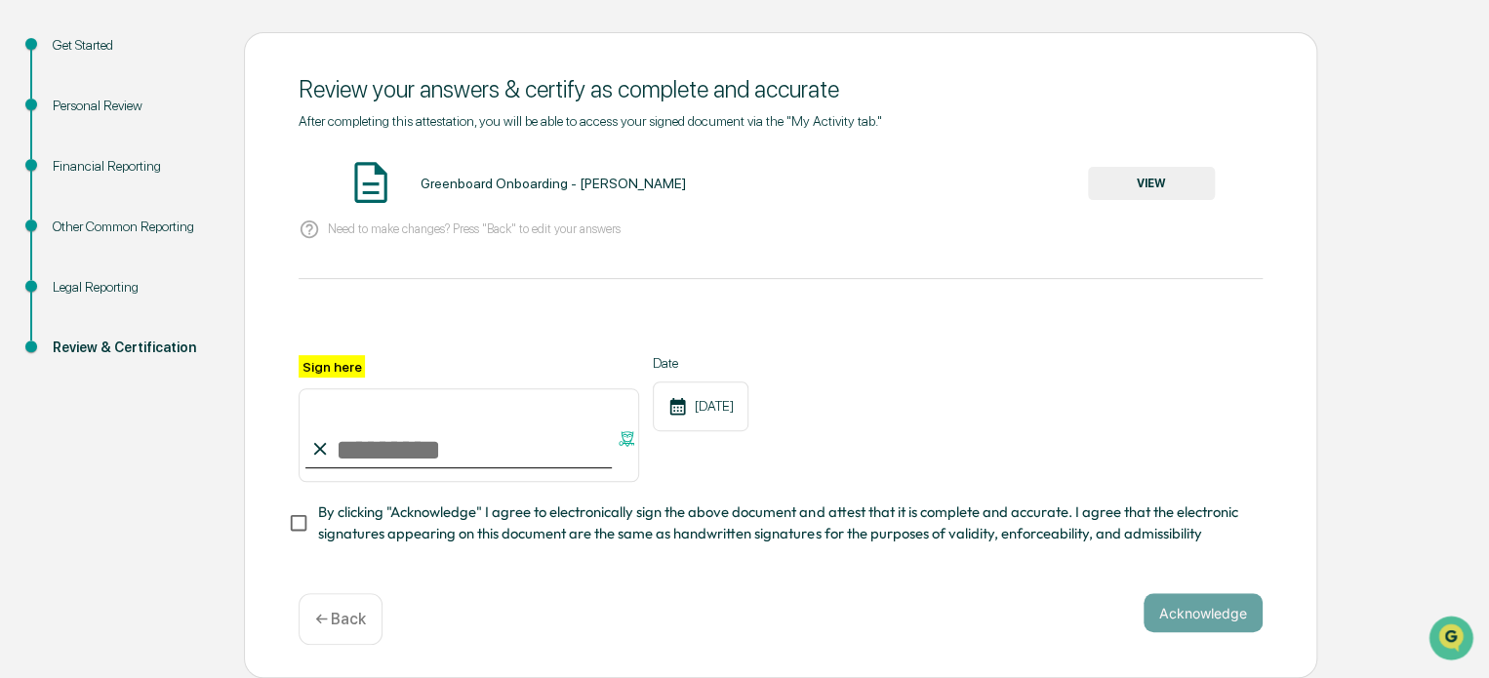
click at [386, 448] on input "Sign here" at bounding box center [469, 435] width 341 height 94
type input "**********"
click at [1204, 603] on button "Acknowledge" at bounding box center [1203, 612] width 119 height 39
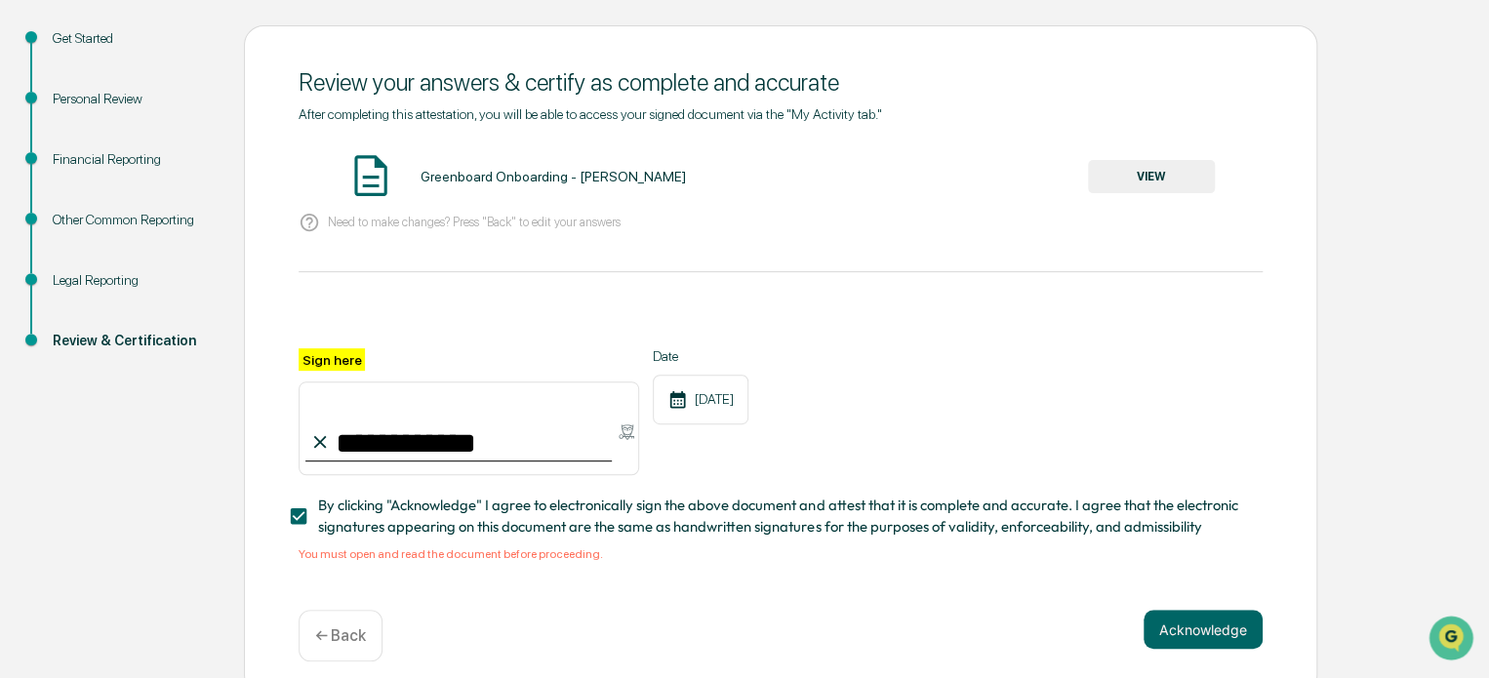
click at [1173, 168] on button "VIEW" at bounding box center [1151, 176] width 127 height 33
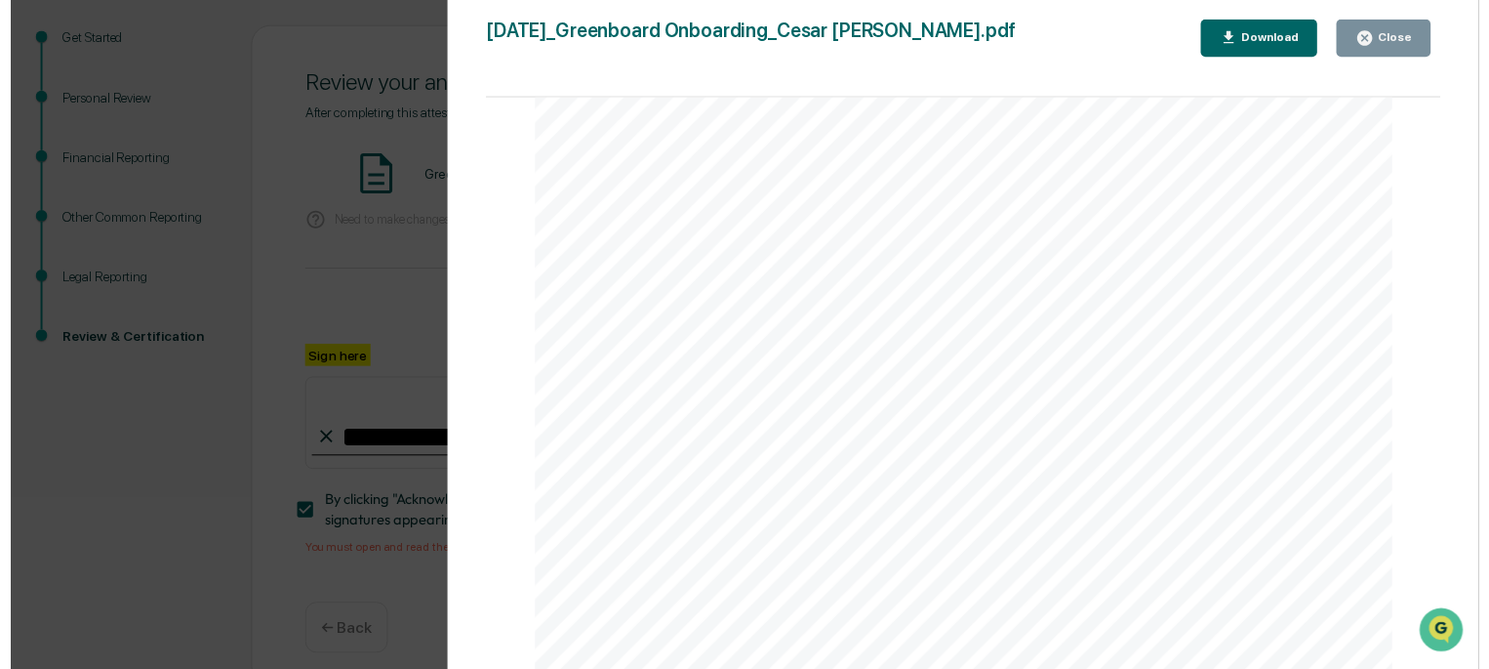
scroll to position [230, 0]
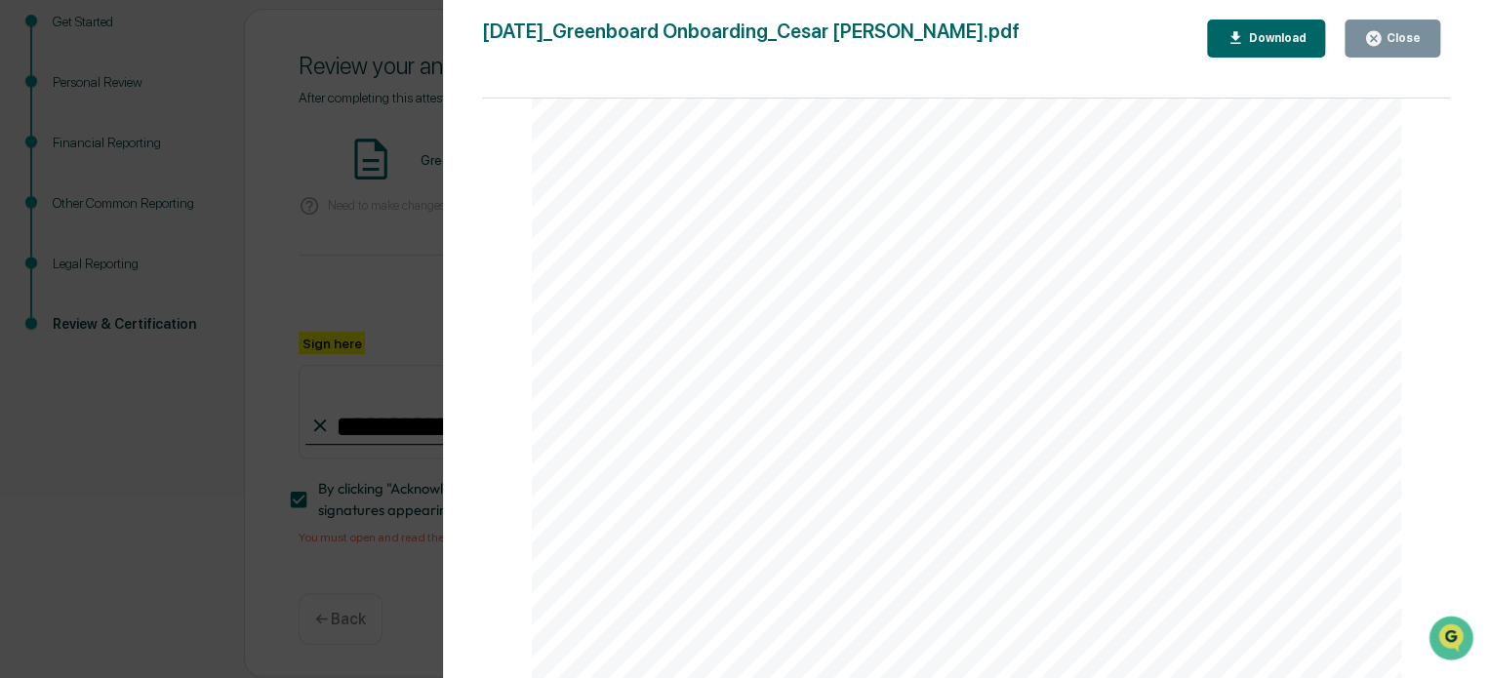
click at [356, 265] on div "Version History 09/18/2025, 06:28 PM Cesar Torres 2025-09-18_Greenboard Onboard…" at bounding box center [744, 339] width 1489 height 678
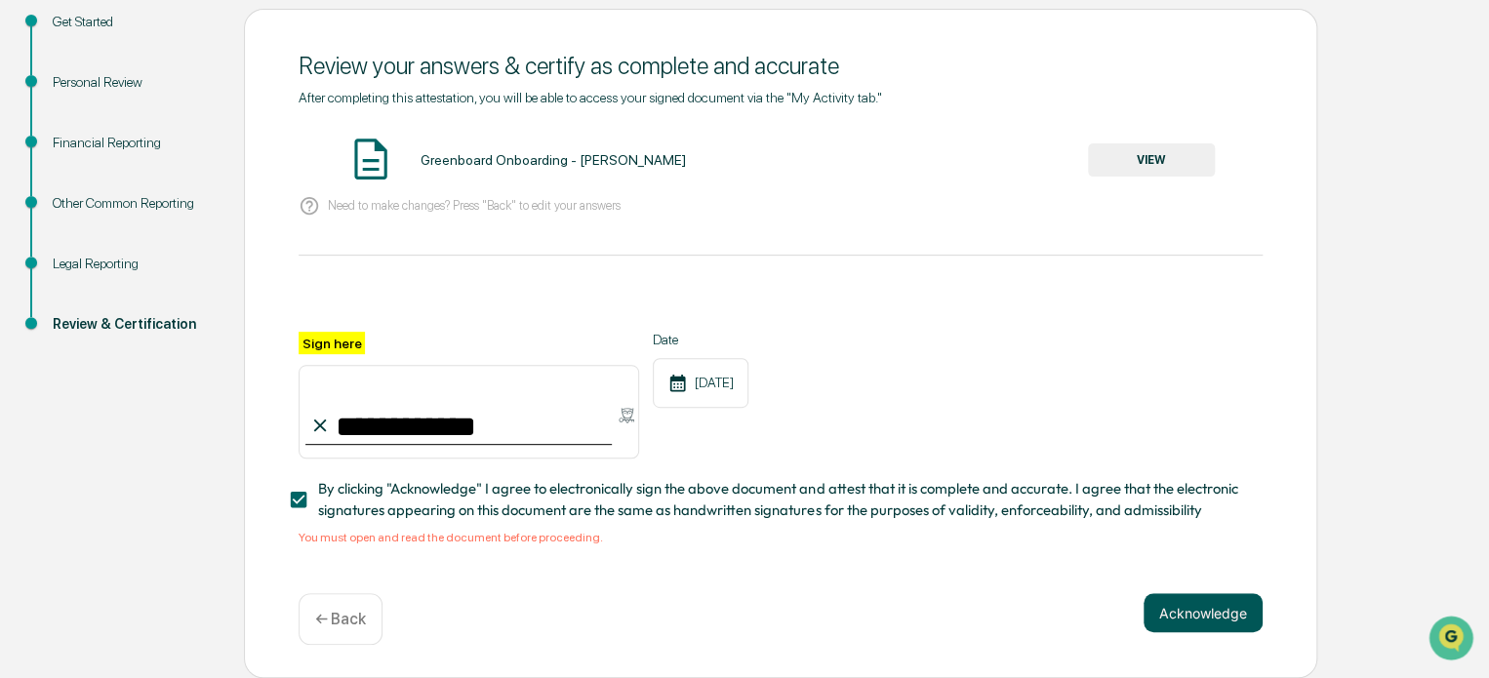
click at [1212, 593] on button "Acknowledge" at bounding box center [1203, 612] width 119 height 39
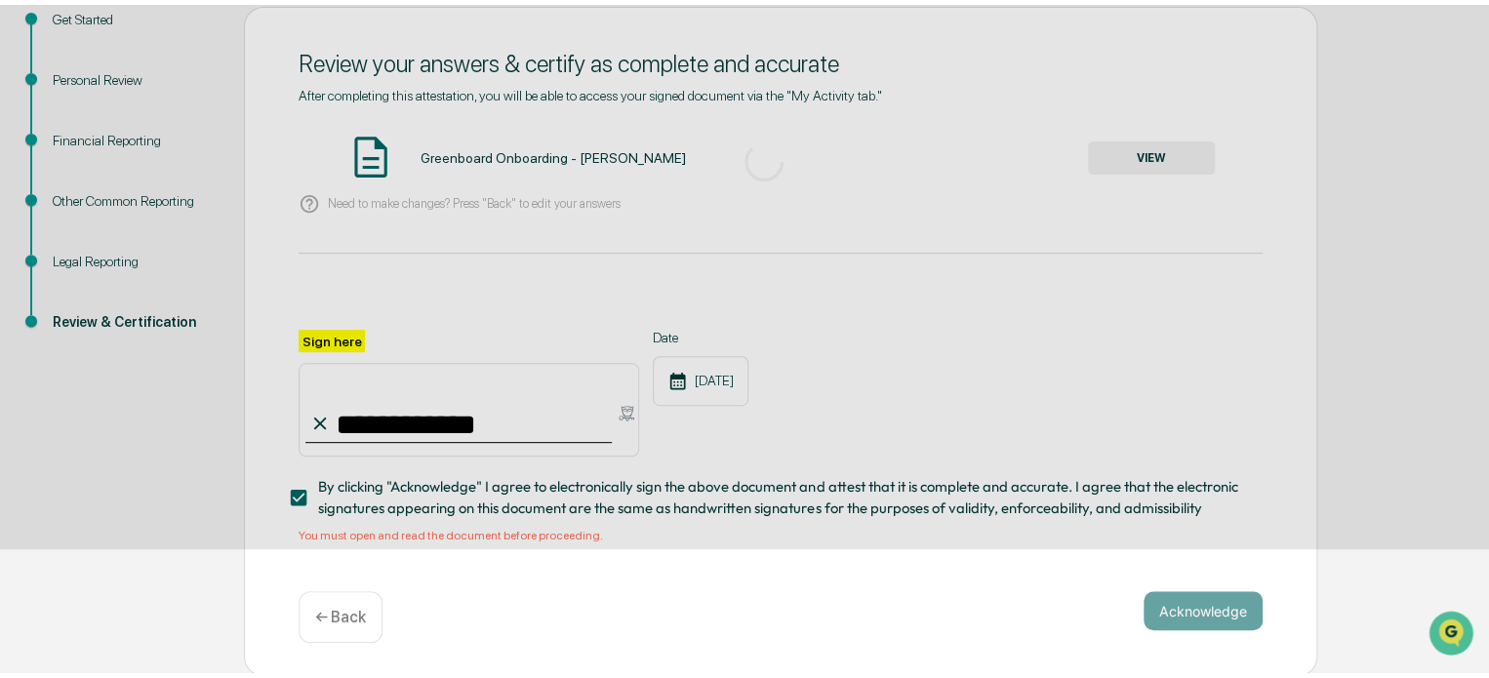
scroll to position [106, 0]
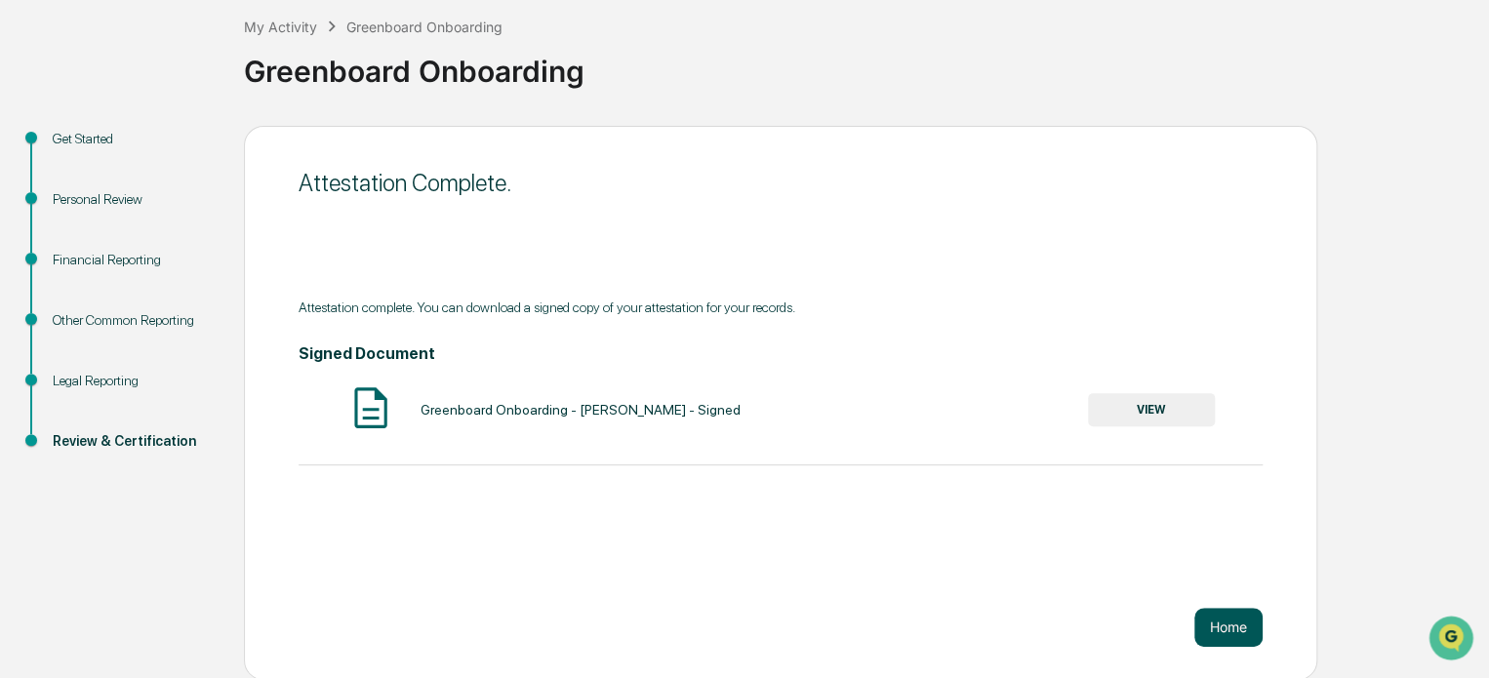
click at [1236, 623] on button "Home" at bounding box center [1229, 627] width 68 height 39
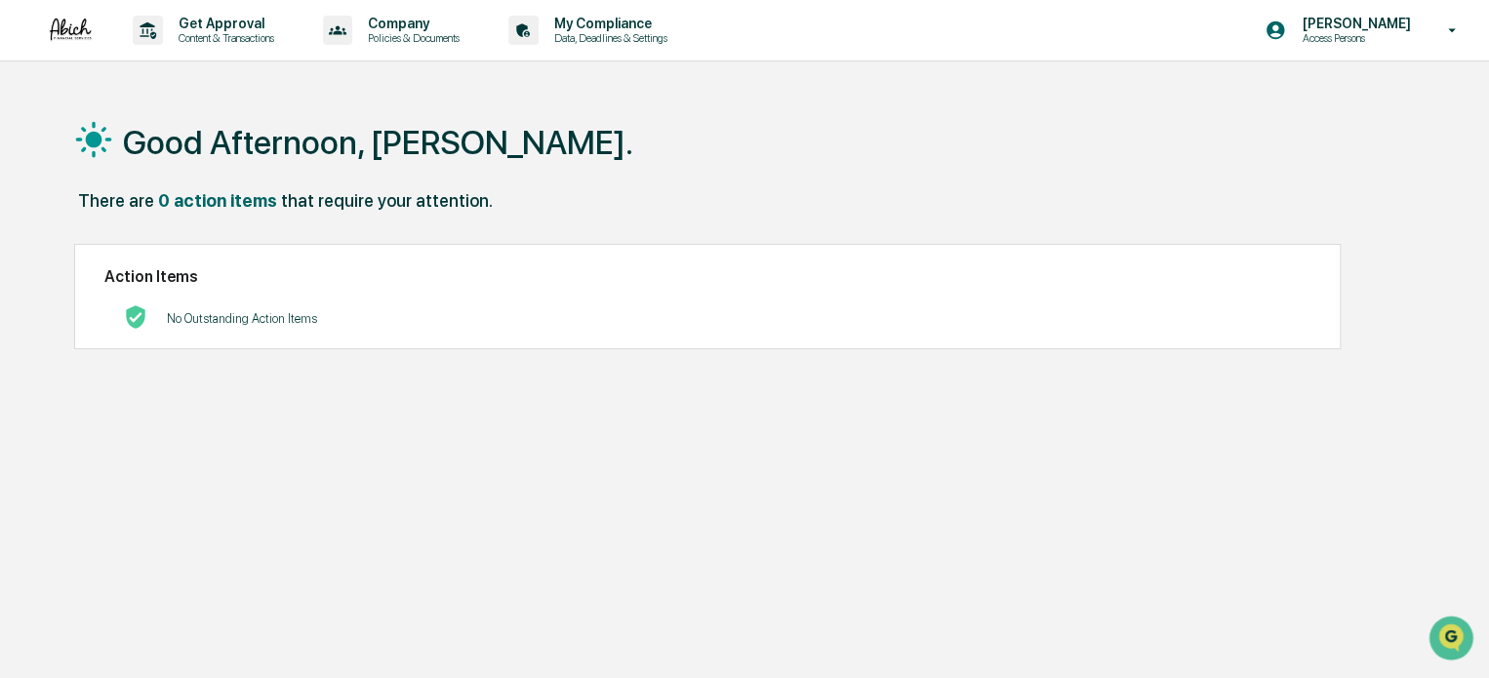
click at [62, 30] on img at bounding box center [70, 30] width 47 height 26
